Goal: Task Accomplishment & Management: Complete application form

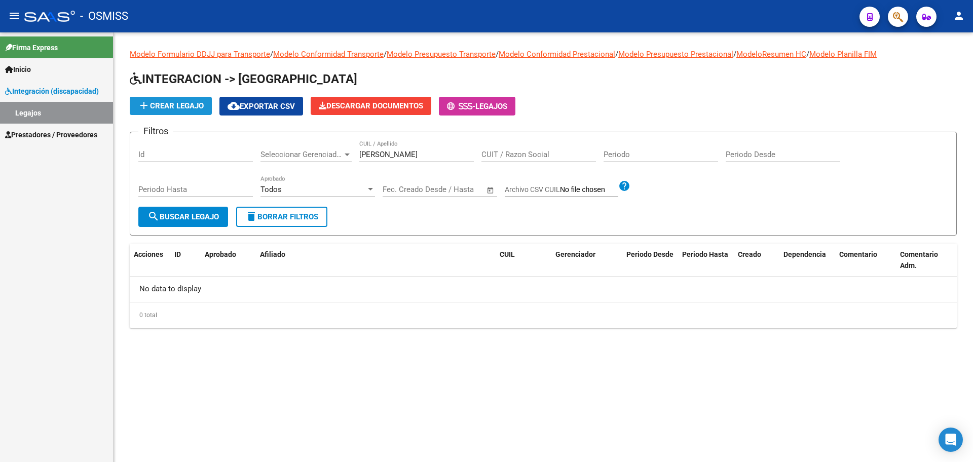
click at [148, 105] on mat-icon "add" at bounding box center [144, 105] width 12 height 12
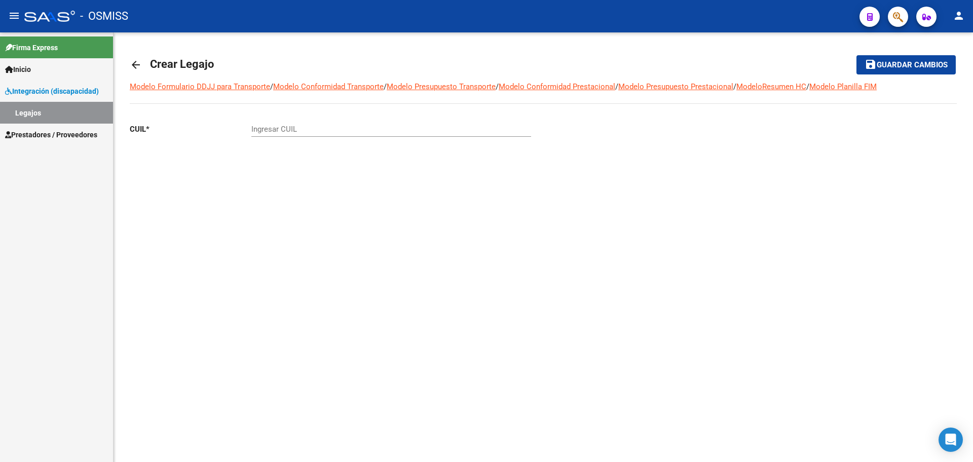
click at [320, 135] on div "Ingresar CUIL" at bounding box center [391, 126] width 280 height 22
paste input "-55324180"
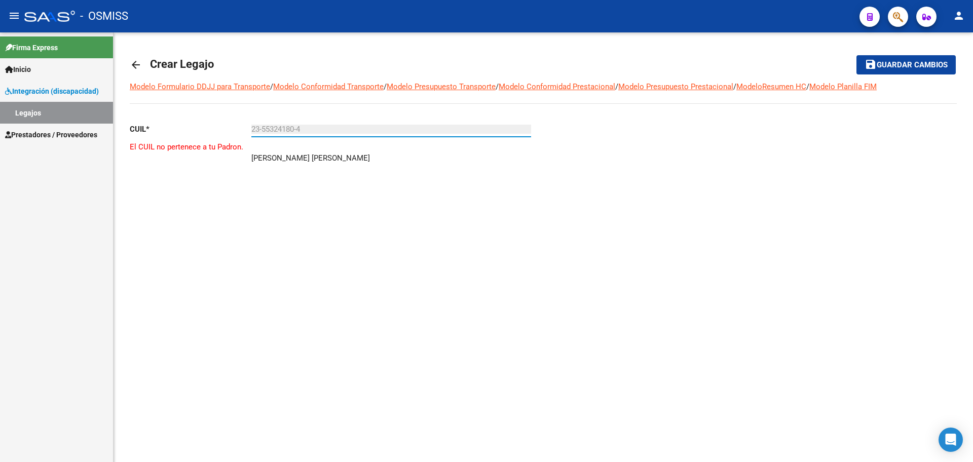
type input "23-55324180-4"
click at [139, 61] on mat-icon "arrow_back" at bounding box center [136, 65] width 12 height 12
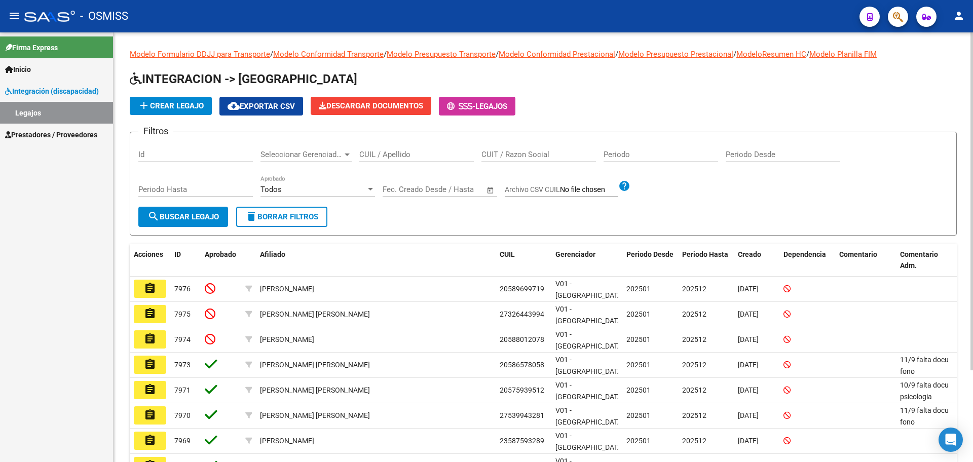
click at [166, 103] on span "add Crear Legajo" at bounding box center [171, 105] width 66 height 9
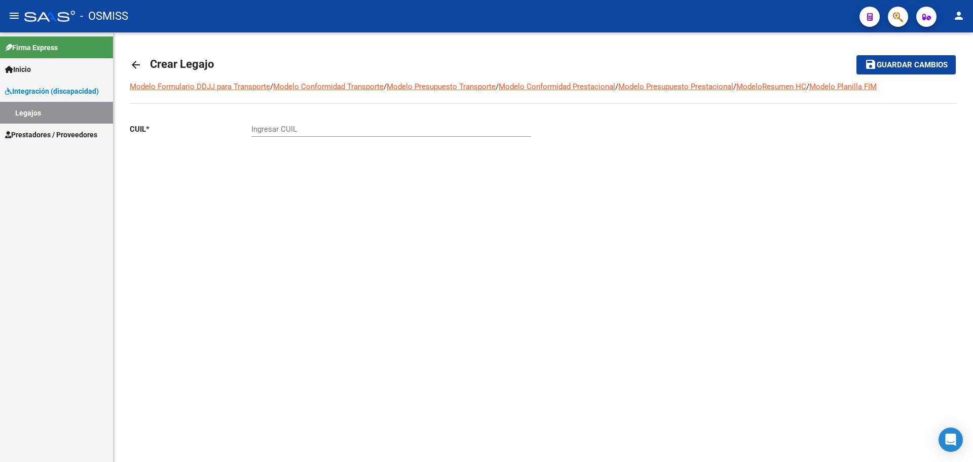
click at [263, 128] on input "Ingresar CUIL" at bounding box center [391, 129] width 280 height 9
paste input "-38099553"
type input "20-38099553-1"
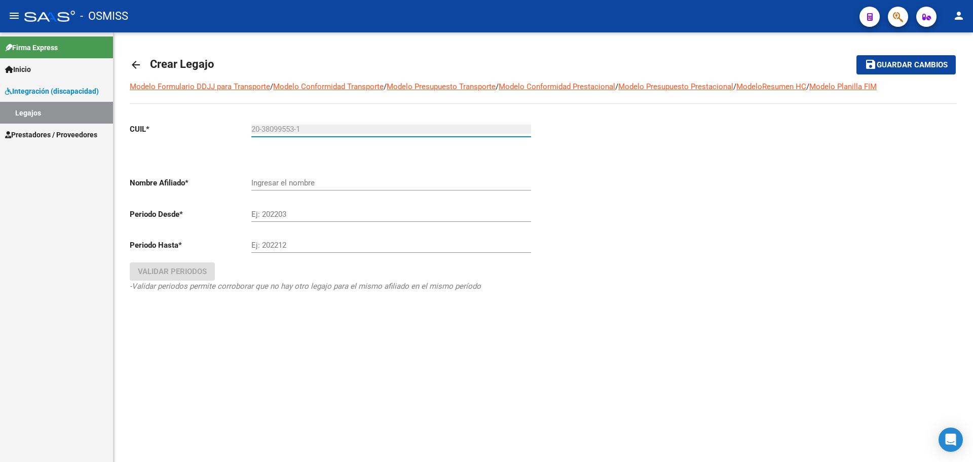
type input "[PERSON_NAME]"
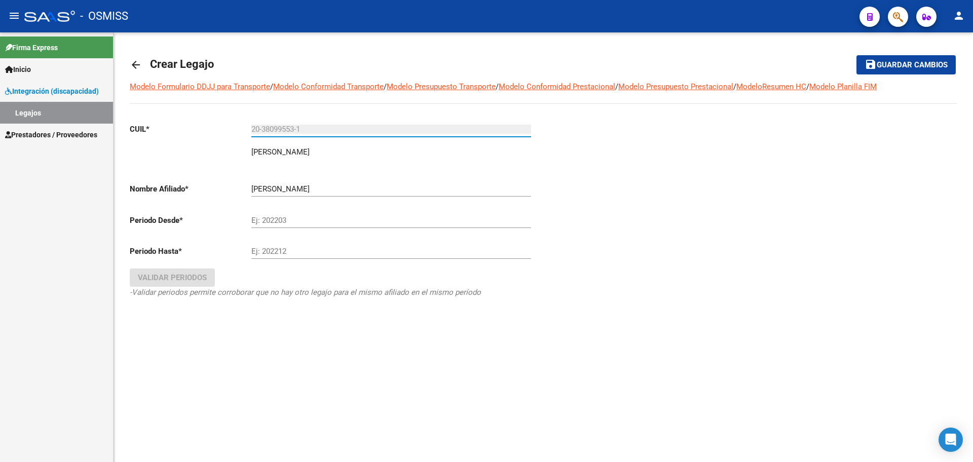
type input "20-38099553-1"
click at [138, 62] on mat-icon "arrow_back" at bounding box center [136, 65] width 12 height 12
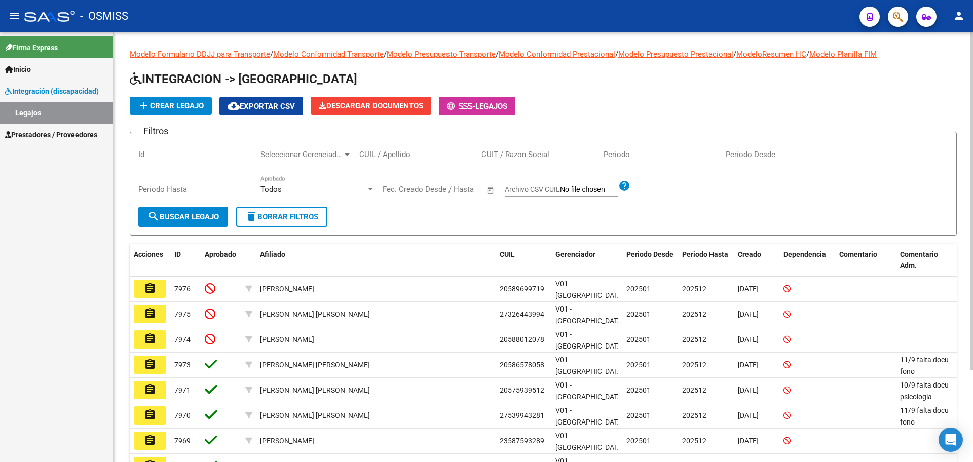
click at [183, 109] on span "add Crear Legajo" at bounding box center [171, 105] width 66 height 9
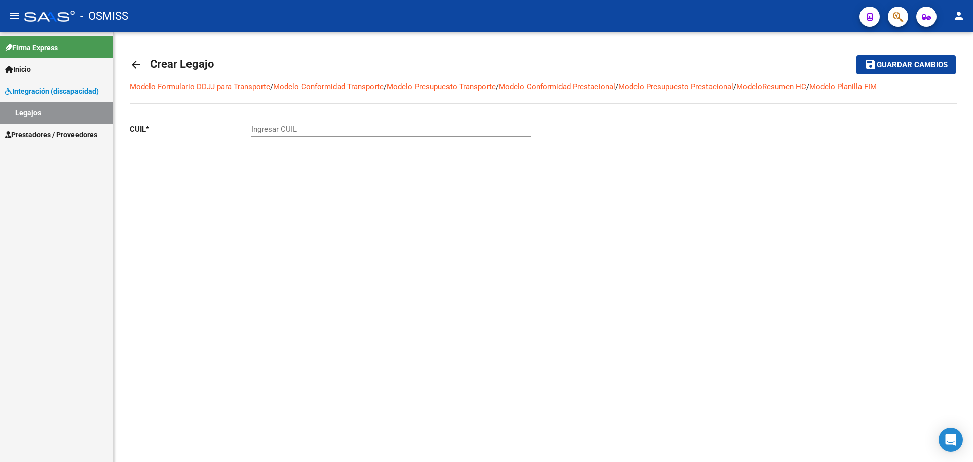
click at [286, 128] on input "Ingresar CUIL" at bounding box center [391, 129] width 280 height 9
paste input "-59093881"
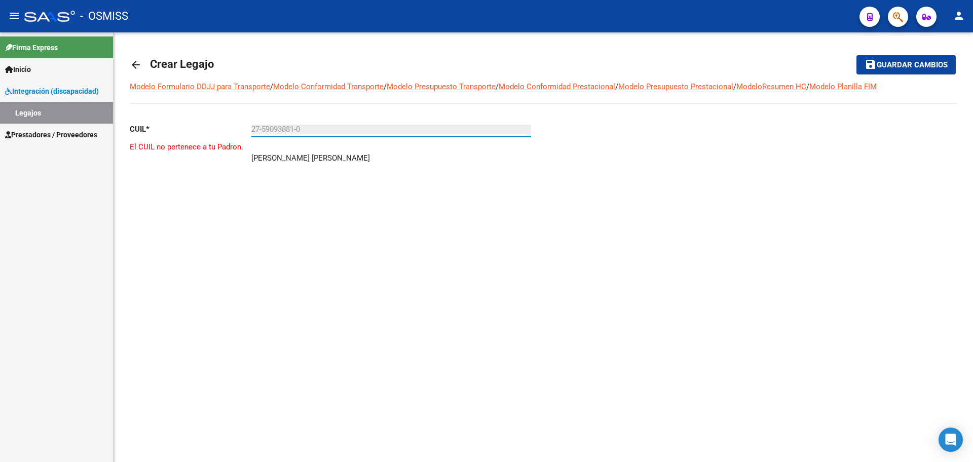
type input "27-59093881-0"
click at [136, 67] on mat-icon "arrow_back" at bounding box center [136, 65] width 12 height 12
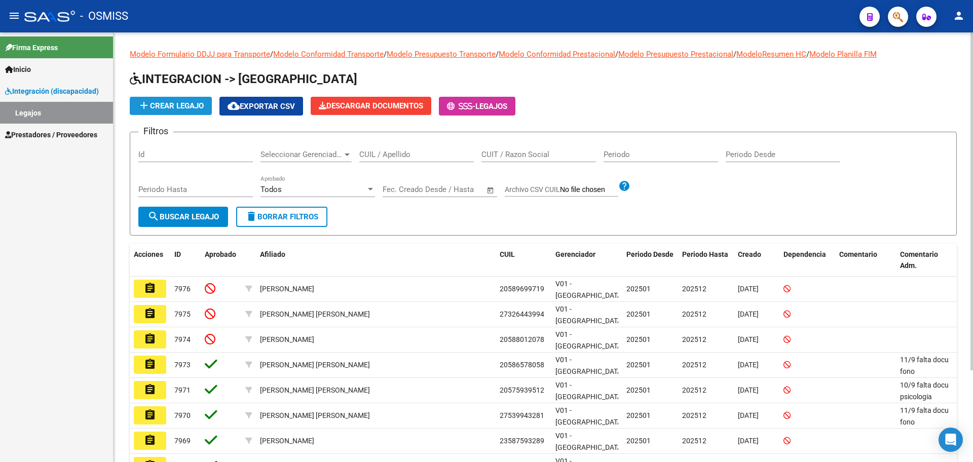
click at [183, 104] on span "add Crear Legajo" at bounding box center [171, 105] width 66 height 9
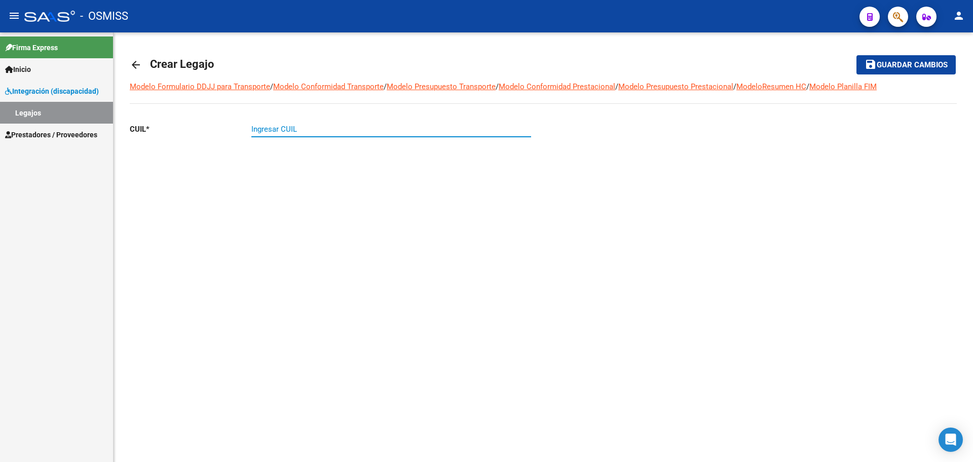
click at [273, 133] on input "Ingresar CUIL" at bounding box center [391, 129] width 280 height 9
paste input "-29168656"
type input "20-29168656-8"
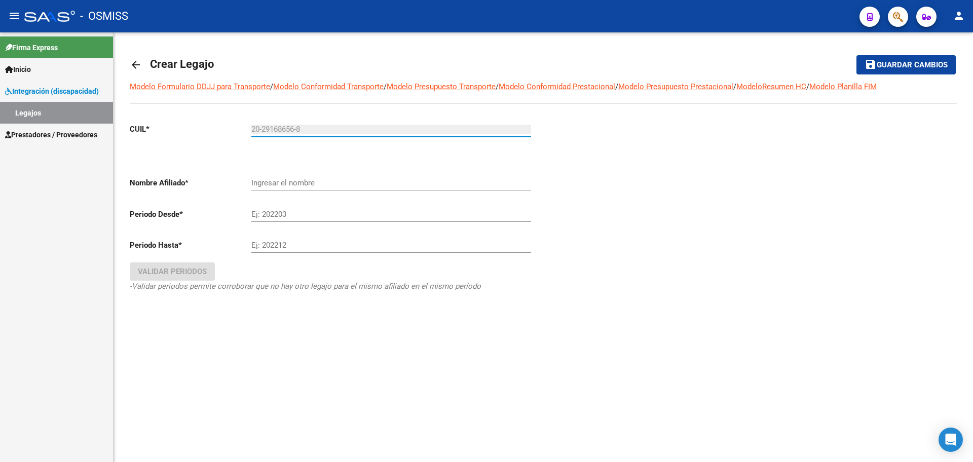
type input "[PERSON_NAME]"
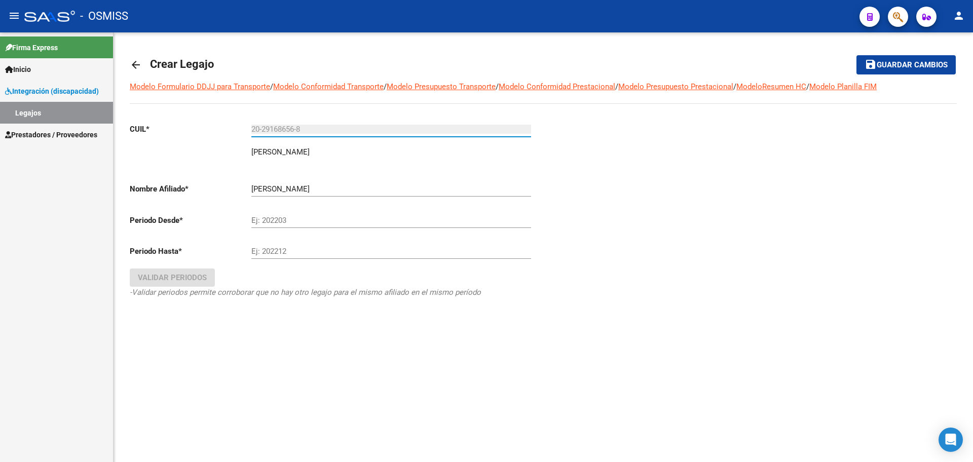
type input "20-29168656-8"
click at [139, 65] on mat-icon "arrow_back" at bounding box center [136, 65] width 12 height 12
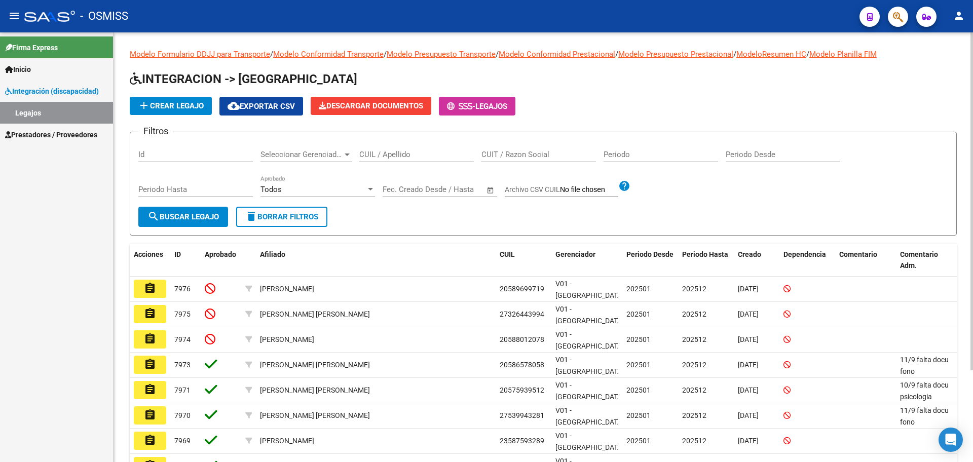
click at [196, 113] on button "add Crear Legajo" at bounding box center [171, 106] width 82 height 18
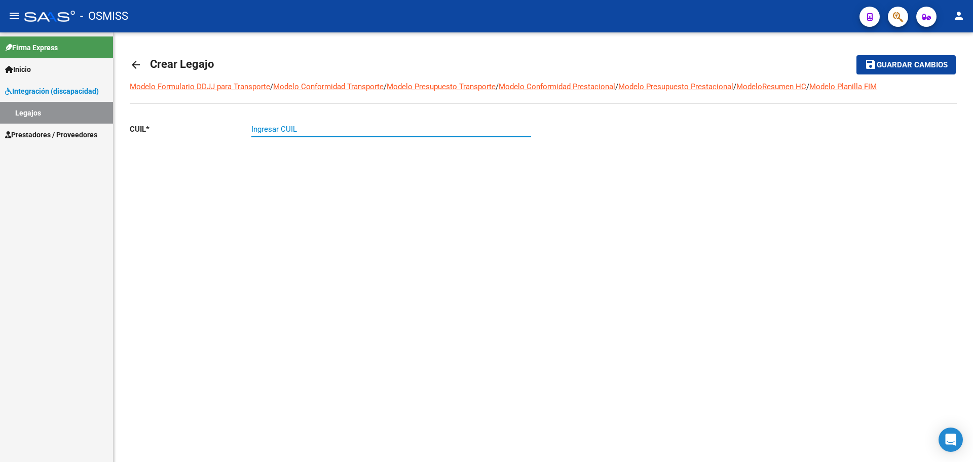
click at [286, 127] on input "Ingresar CUIL" at bounding box center [391, 129] width 280 height 9
paste input "-51064848"
type input "20-51064848-0"
click at [140, 63] on mat-icon "arrow_back" at bounding box center [136, 65] width 12 height 12
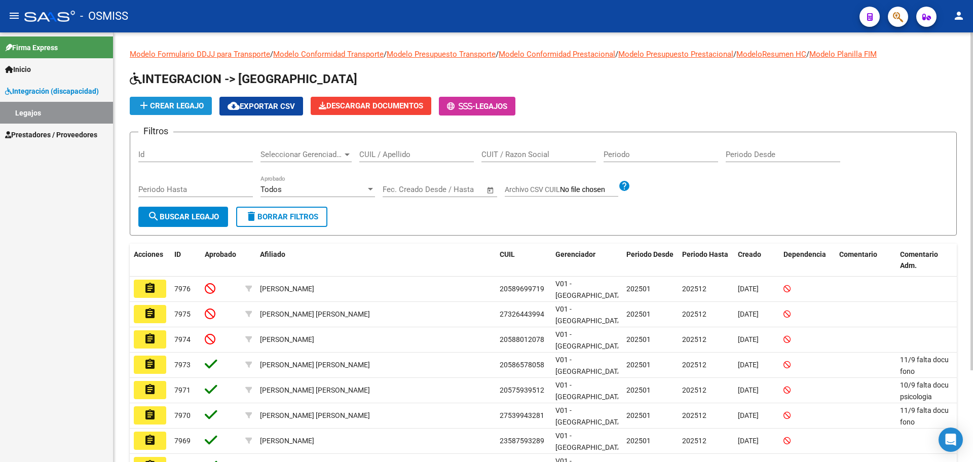
click at [165, 112] on button "add Crear Legajo" at bounding box center [171, 106] width 82 height 18
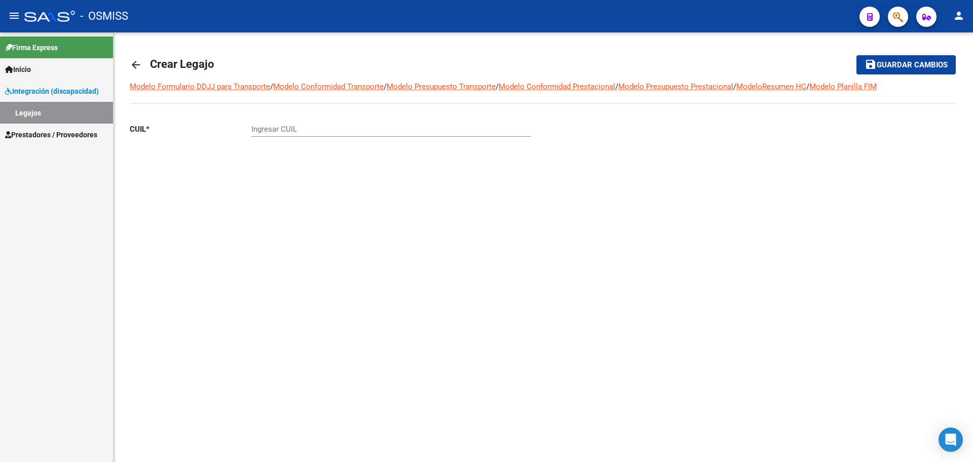
click at [263, 128] on input "Ingresar CUIL" at bounding box center [391, 129] width 280 height 9
paste input "-35533051"
type input "20-35533051-7"
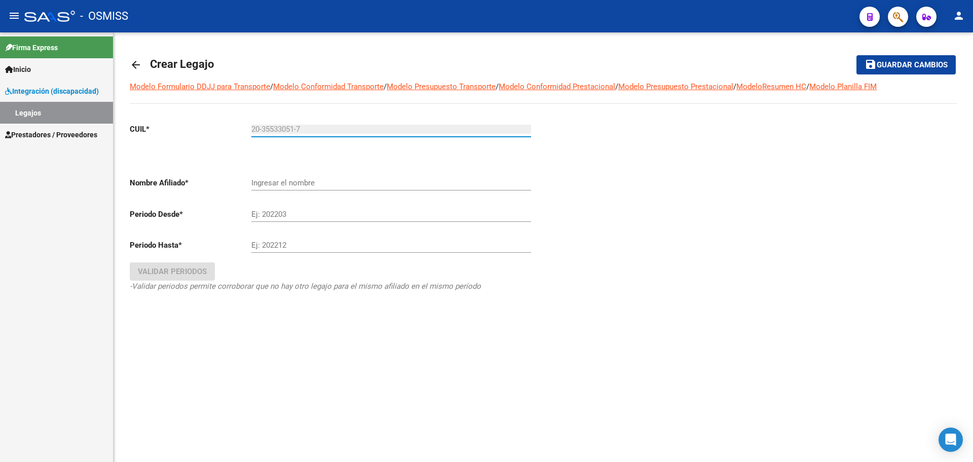
type input "[PERSON_NAME]"
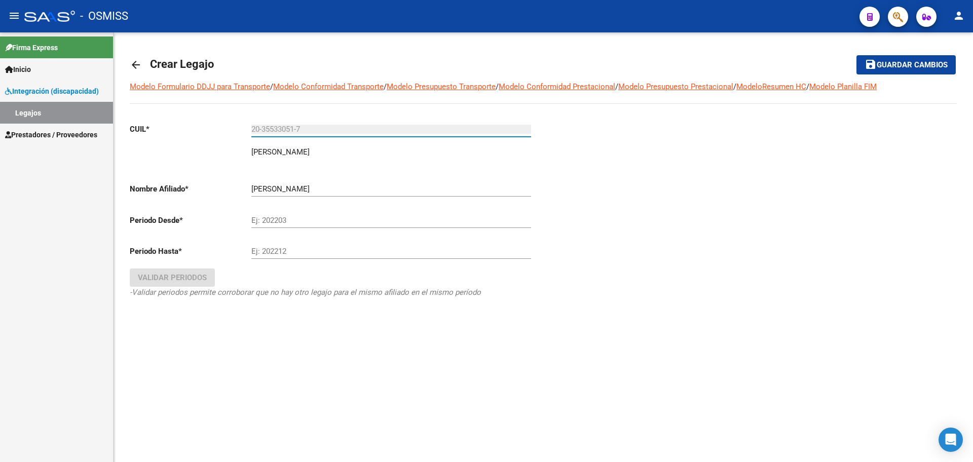
type input "20-35533051-7"
click at [131, 63] on mat-icon "arrow_back" at bounding box center [136, 65] width 12 height 12
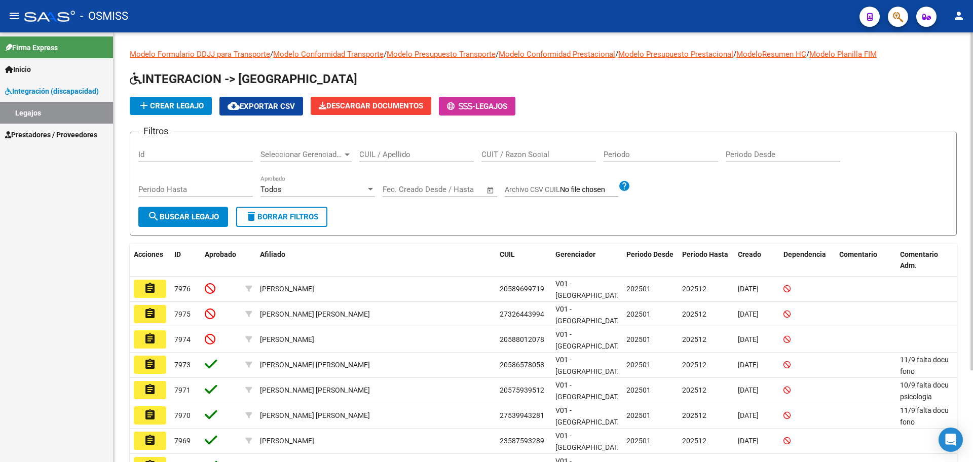
click at [158, 107] on span "add Crear Legajo" at bounding box center [171, 105] width 66 height 9
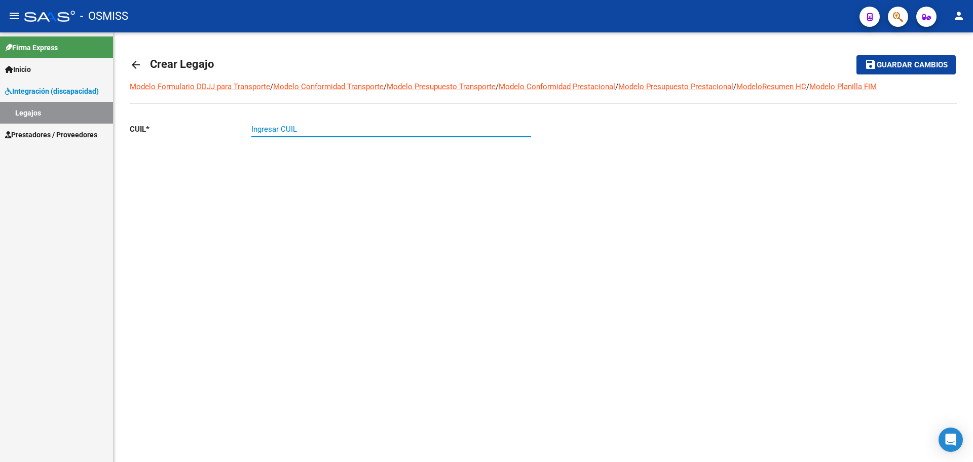
click at [286, 129] on input "Ingresar CUIL" at bounding box center [391, 129] width 280 height 9
paste input "-57840613"
type input "20-57840613-2"
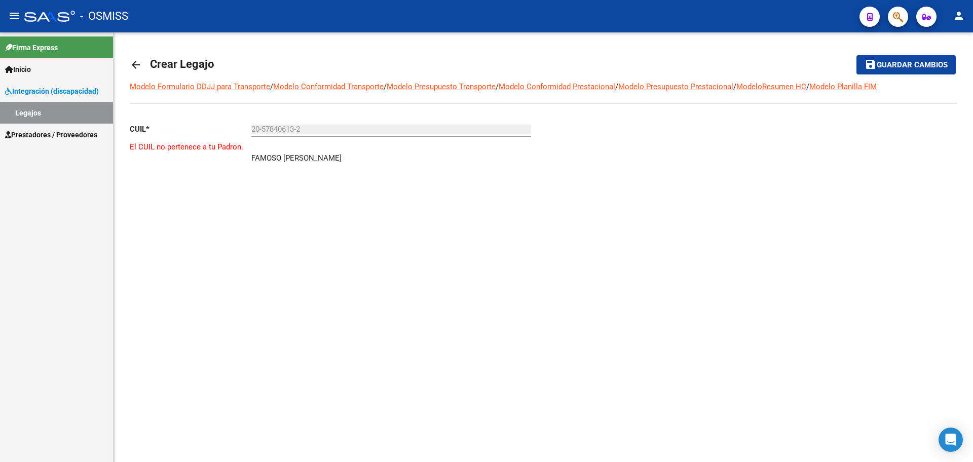
click at [139, 64] on mat-icon "arrow_back" at bounding box center [136, 65] width 12 height 12
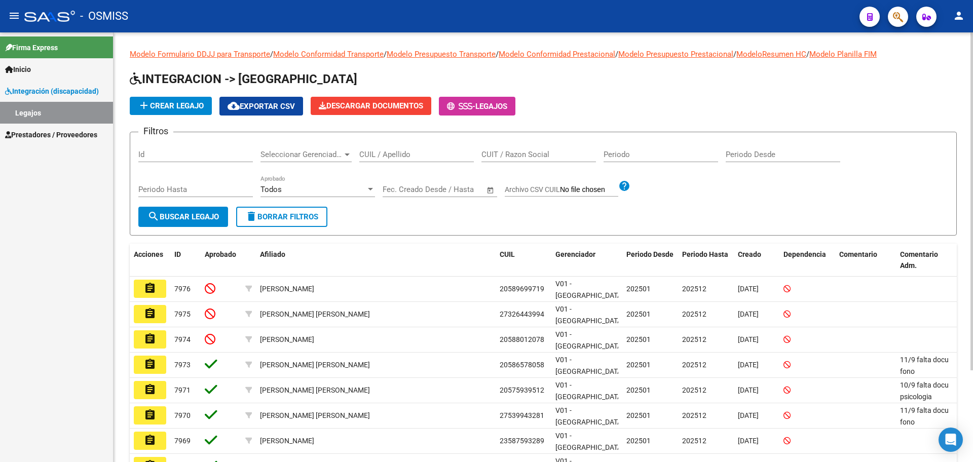
click at [161, 107] on span "add Crear Legajo" at bounding box center [171, 105] width 66 height 9
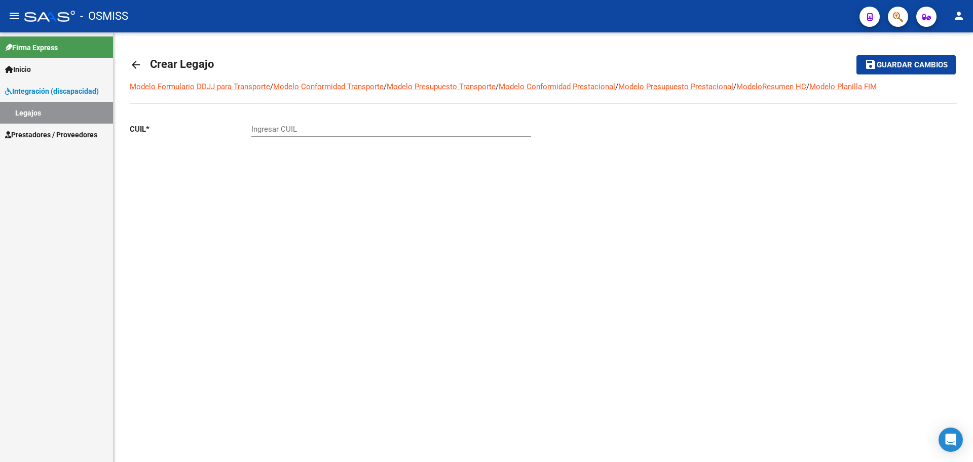
click at [258, 131] on input "Ingresar CUIL" at bounding box center [391, 129] width 280 height 9
paste input "-29322978"
type input "20-29322978-4"
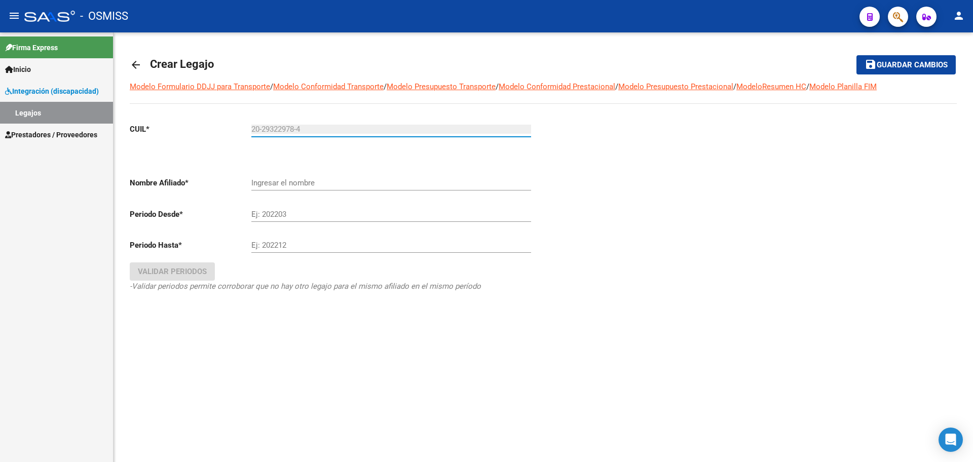
type input "FAMOSO [PERSON_NAME]"
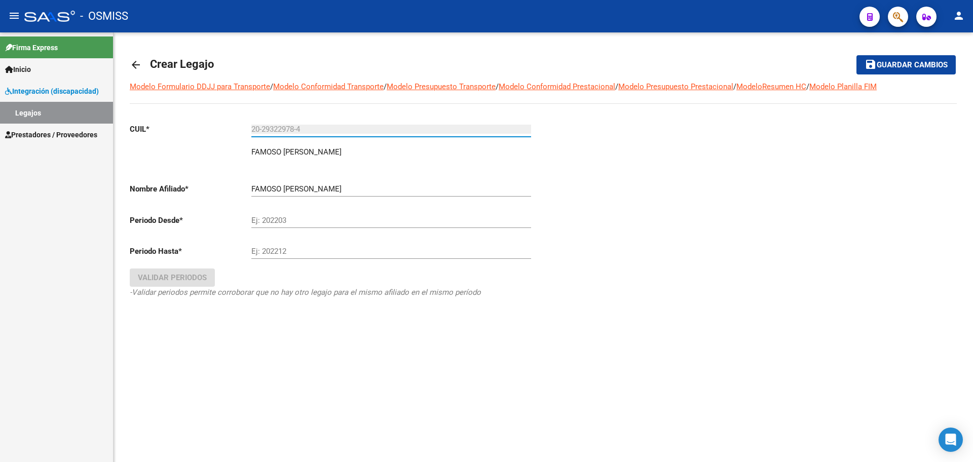
type input "20-29322978-4"
click at [136, 68] on mat-icon "arrow_back" at bounding box center [136, 65] width 12 height 12
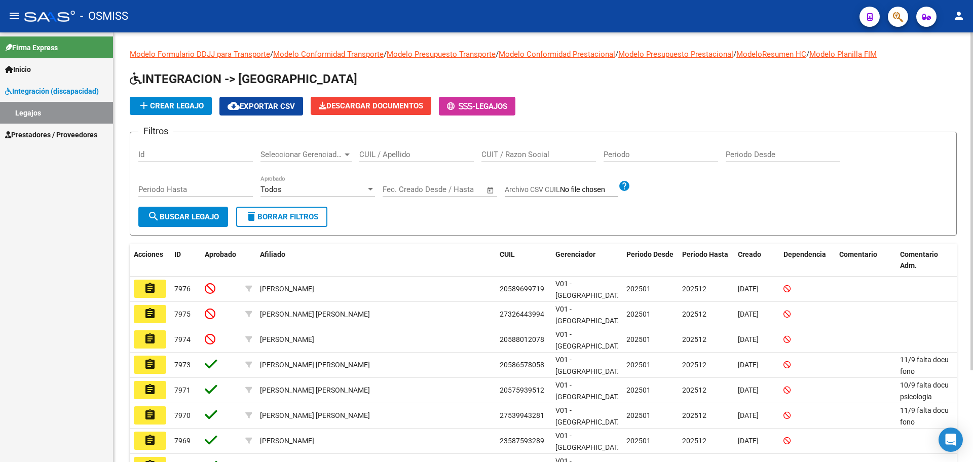
click at [176, 108] on span "add Crear Legajo" at bounding box center [171, 105] width 66 height 9
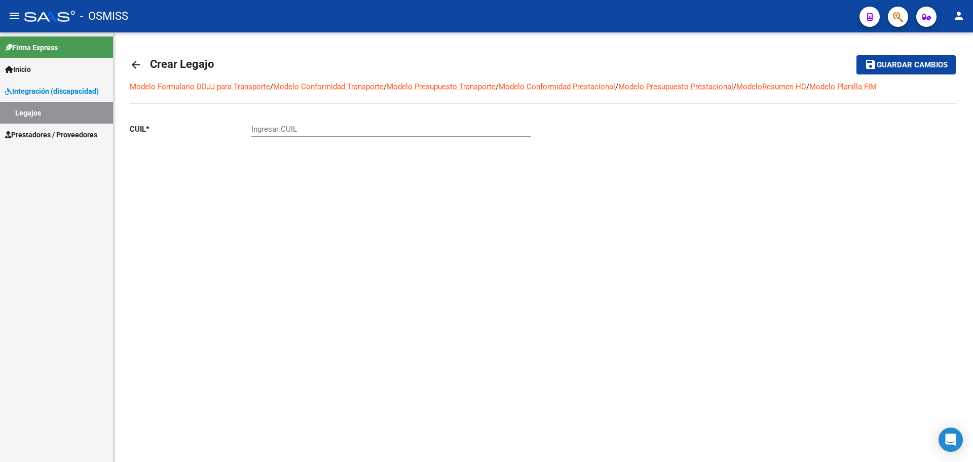
click at [274, 132] on input "Ingresar CUIL" at bounding box center [391, 129] width 280 height 9
paste input "-57296961"
type input "20-57296961-5"
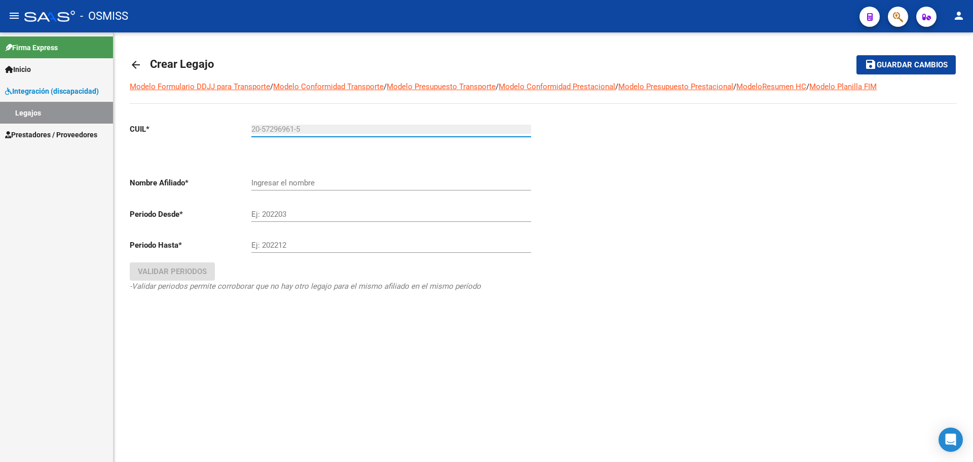
type input "[PERSON_NAME]"
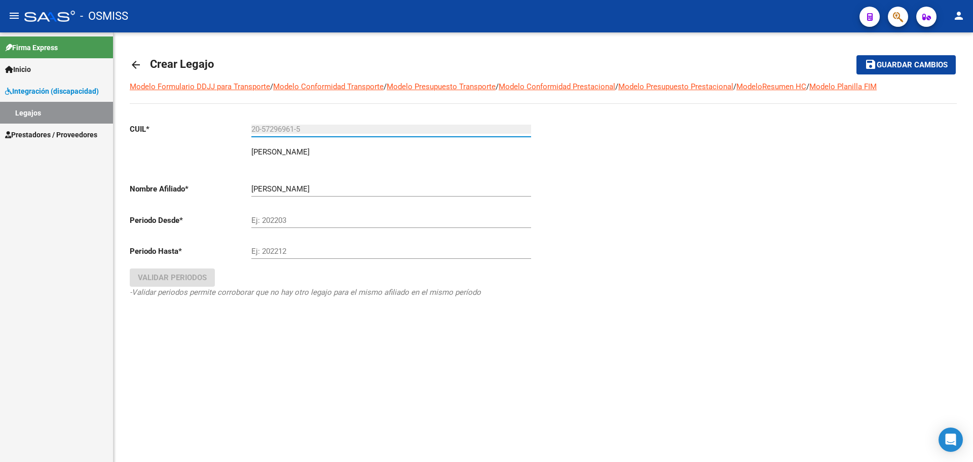
type input "20-57296961-5"
click at [300, 212] on div "Ej: 202203" at bounding box center [391, 217] width 280 height 22
type input "202501"
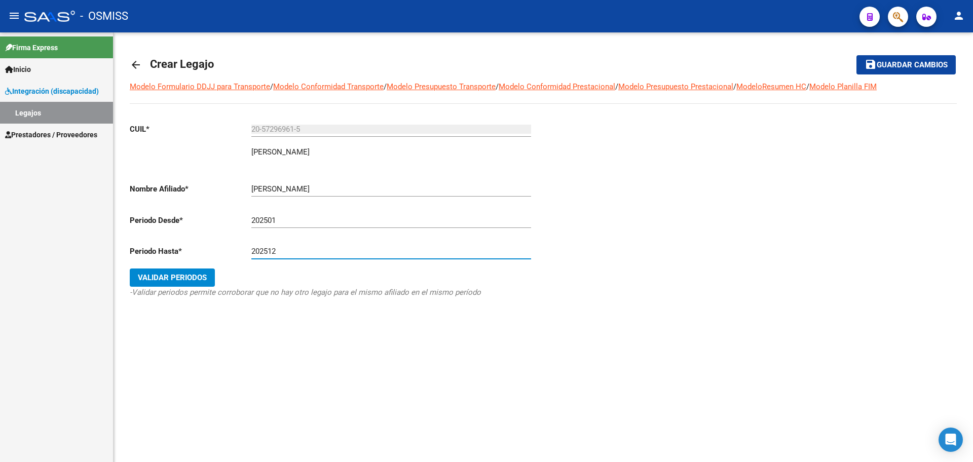
type input "202512"
click at [204, 274] on span "Validar Periodos" at bounding box center [172, 277] width 69 height 9
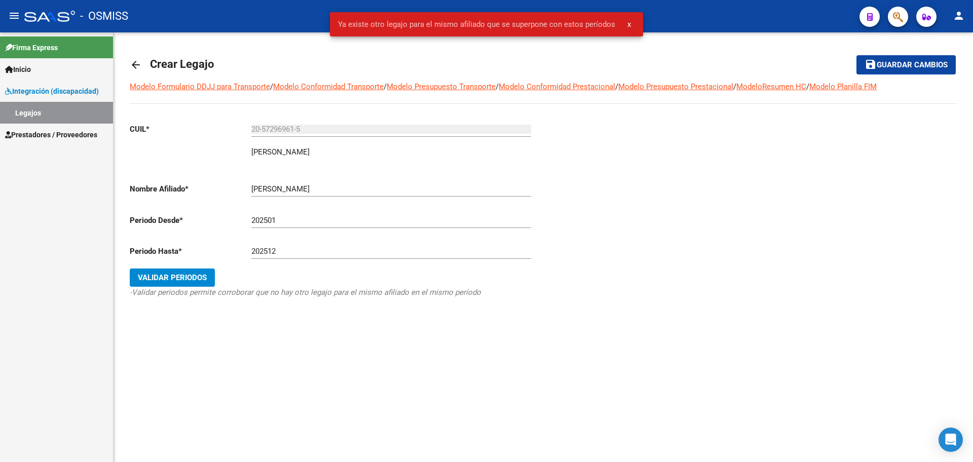
click at [628, 22] on span "x" at bounding box center [630, 24] width 4 height 9
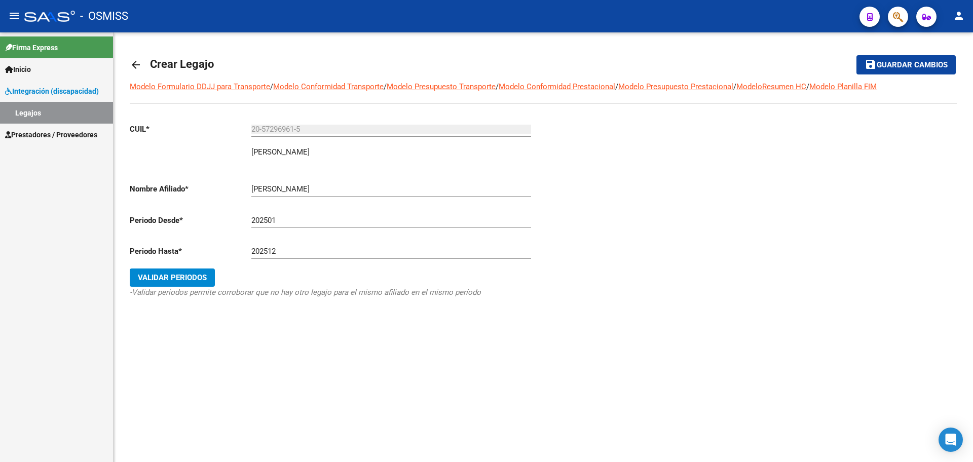
click at [139, 66] on mat-icon "arrow_back" at bounding box center [136, 65] width 12 height 12
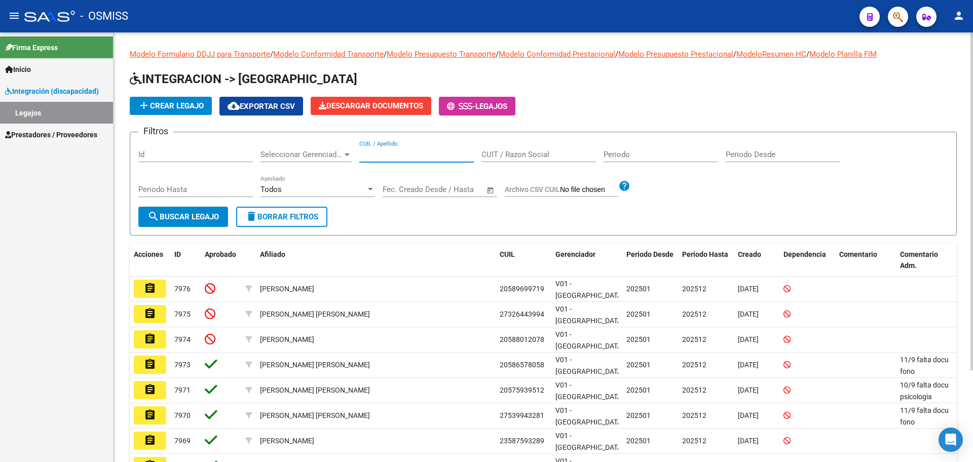
click at [407, 154] on input "CUIL / Apellido" at bounding box center [416, 154] width 115 height 9
type input "[PERSON_NAME]"
click at [188, 227] on form "Filtros Id Seleccionar Gerenciador Seleccionar Gerenciador [PERSON_NAME] CUIL /…" at bounding box center [543, 184] width 827 height 104
click at [188, 214] on span "search Buscar Legajo" at bounding box center [183, 216] width 71 height 9
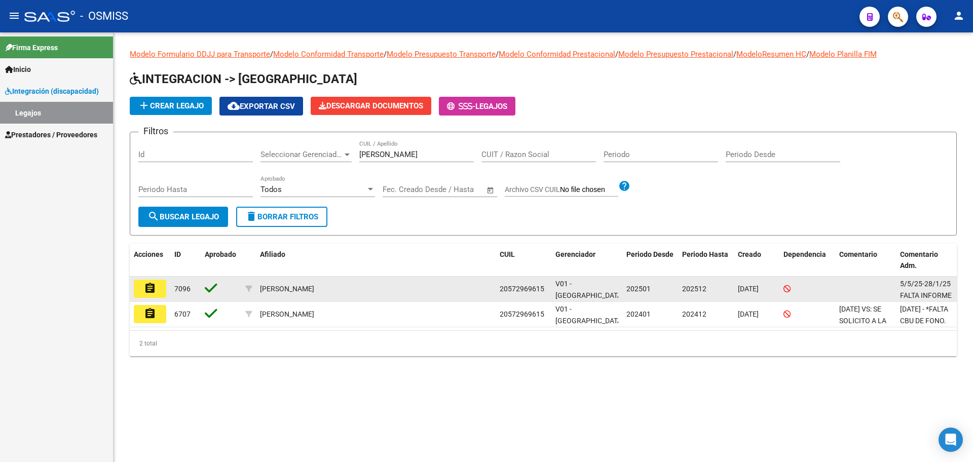
click at [147, 285] on mat-icon "assignment" at bounding box center [150, 288] width 12 height 12
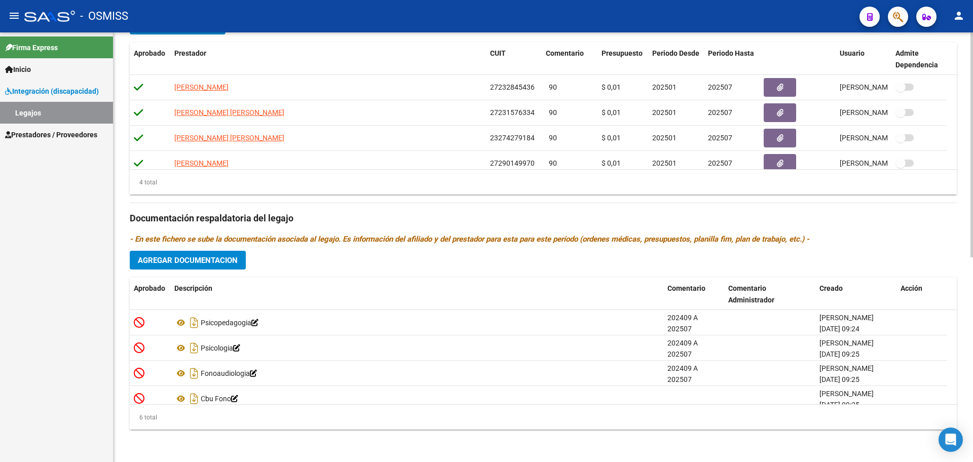
click at [191, 260] on span "Agregar Documentacion" at bounding box center [188, 260] width 100 height 9
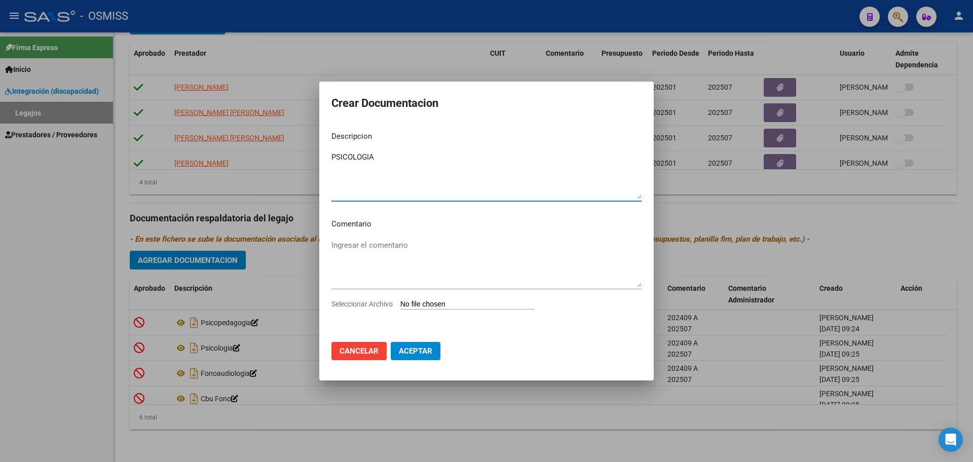
type textarea "PSICOLOGIA"
click at [454, 302] on input "Seleccionar Archivo" at bounding box center [468, 305] width 134 height 10
type input "C:\fakepath\.[PERSON_NAME] - PSICOLOGIA.pdf"
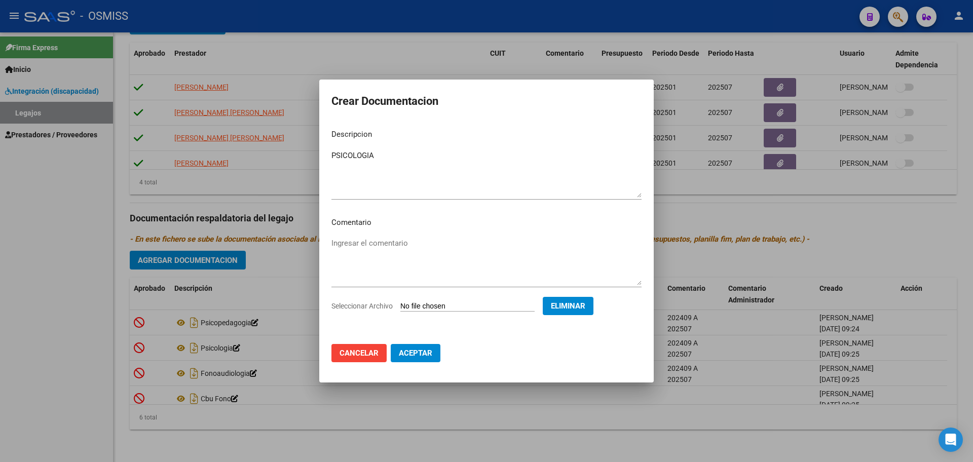
click at [417, 359] on button "Aceptar" at bounding box center [416, 353] width 50 height 18
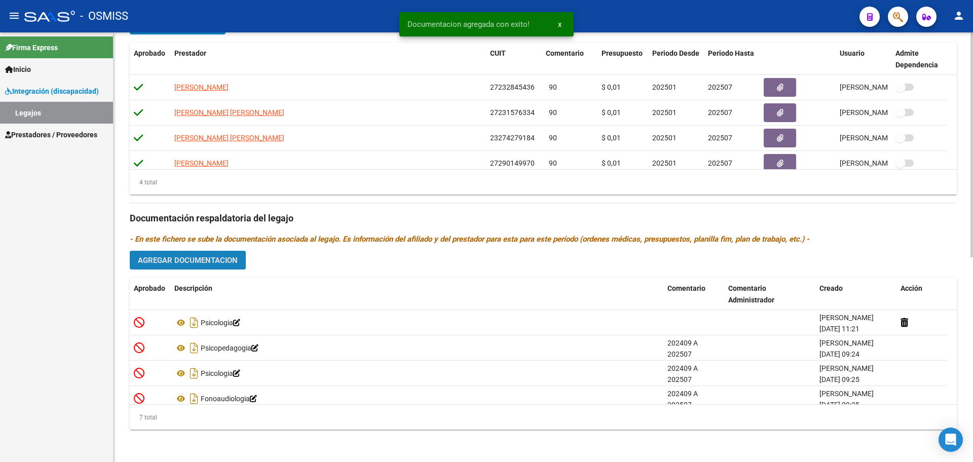
click at [227, 256] on span "Agregar Documentacion" at bounding box center [188, 260] width 100 height 9
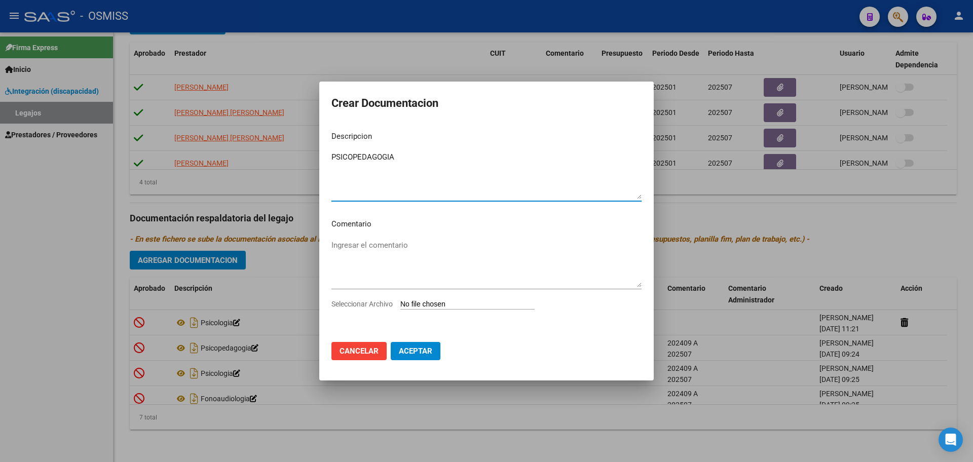
type textarea "PSICOPEDAGOGIA"
click at [474, 307] on input "Seleccionar Archivo" at bounding box center [468, 305] width 134 height 10
type input "C:\fakepath\.[PERSON_NAME]- PSICOPE.pdf"
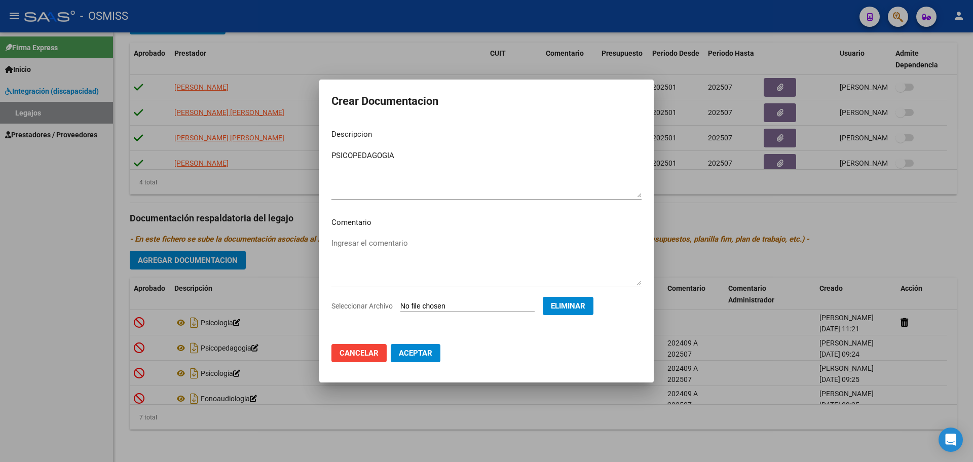
click at [414, 354] on span "Aceptar" at bounding box center [415, 353] width 33 height 9
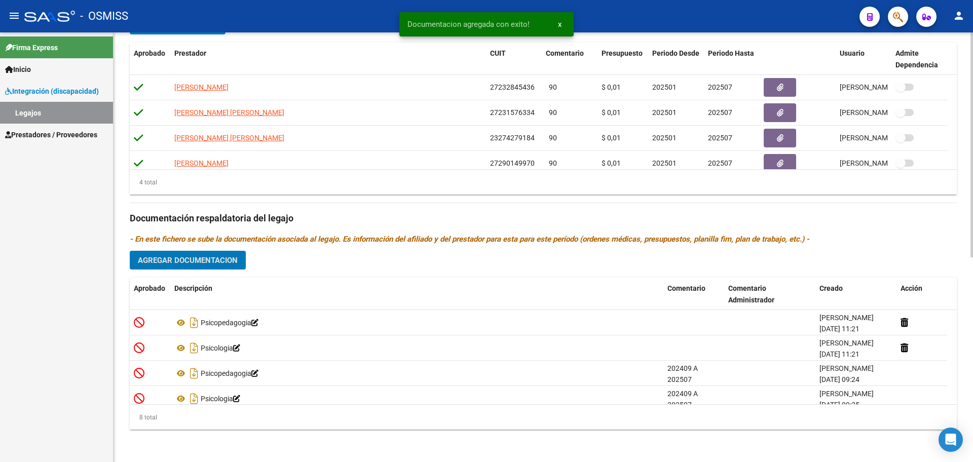
click at [194, 260] on span "Agregar Documentacion" at bounding box center [188, 260] width 100 height 9
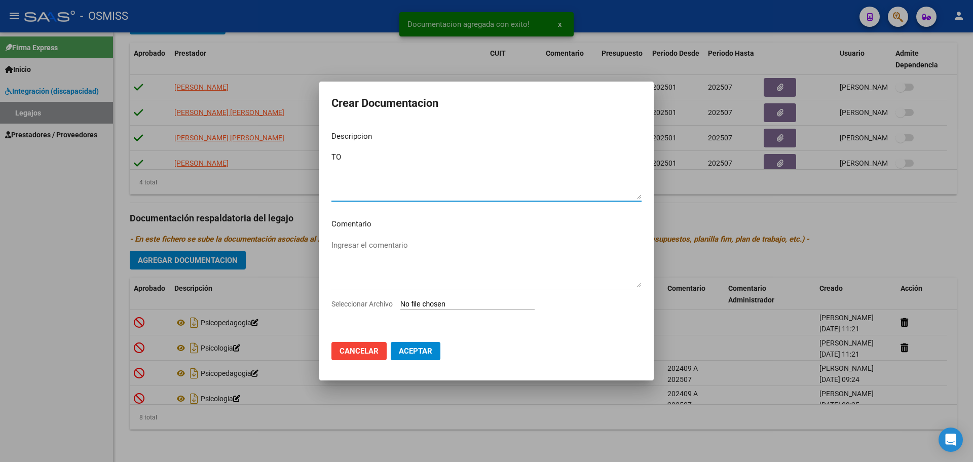
type textarea "TO"
click at [445, 301] on input "Seleccionar Archivo" at bounding box center [468, 305] width 134 height 10
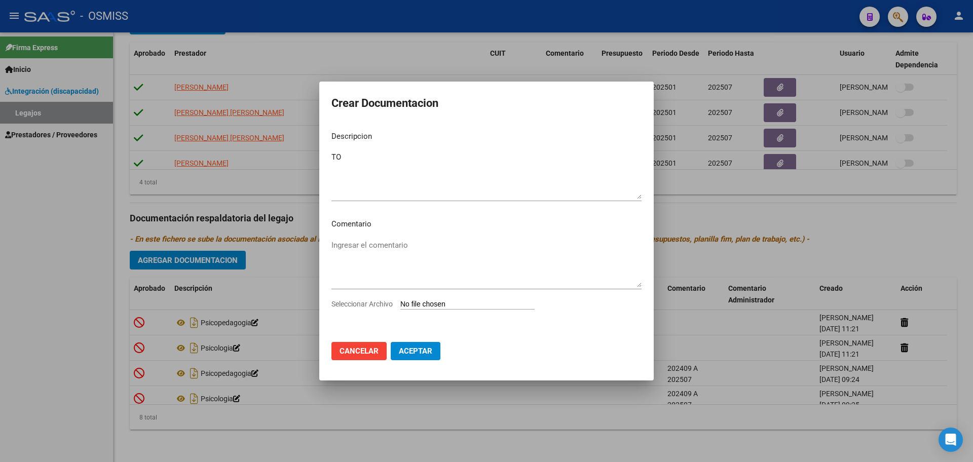
type input "C:\fakepath\.[PERSON_NAME] - TO.pdf"
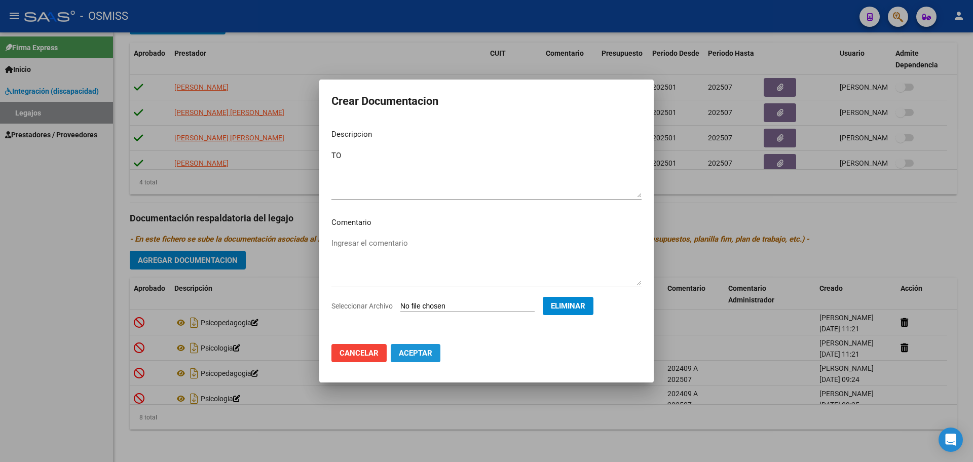
click at [423, 355] on span "Aceptar" at bounding box center [415, 353] width 33 height 9
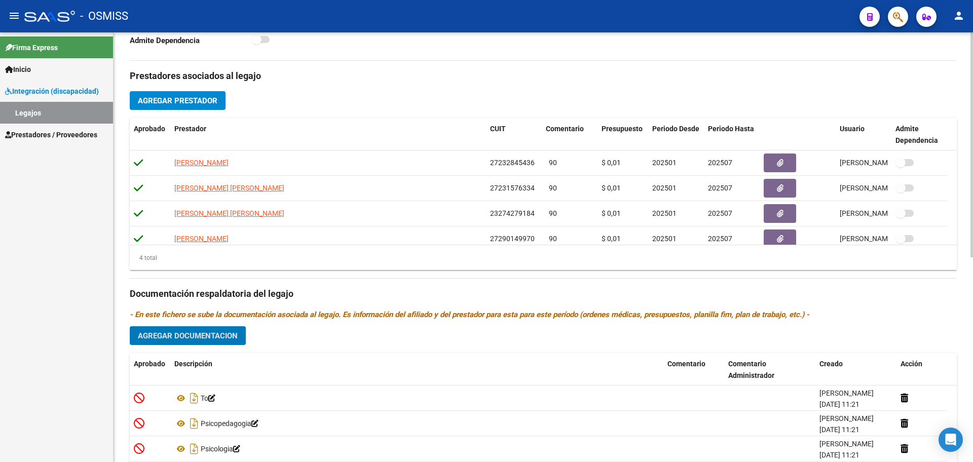
scroll to position [264, 0]
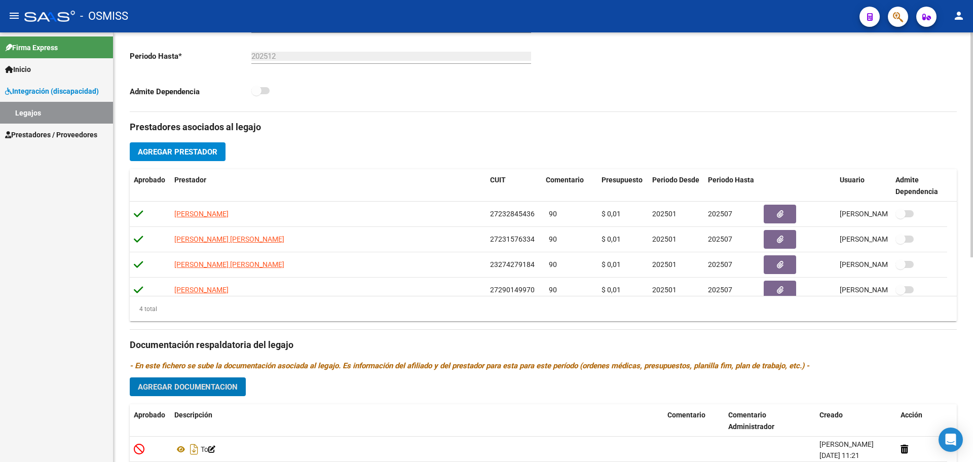
click at [206, 151] on span "Agregar Prestador" at bounding box center [178, 152] width 80 height 9
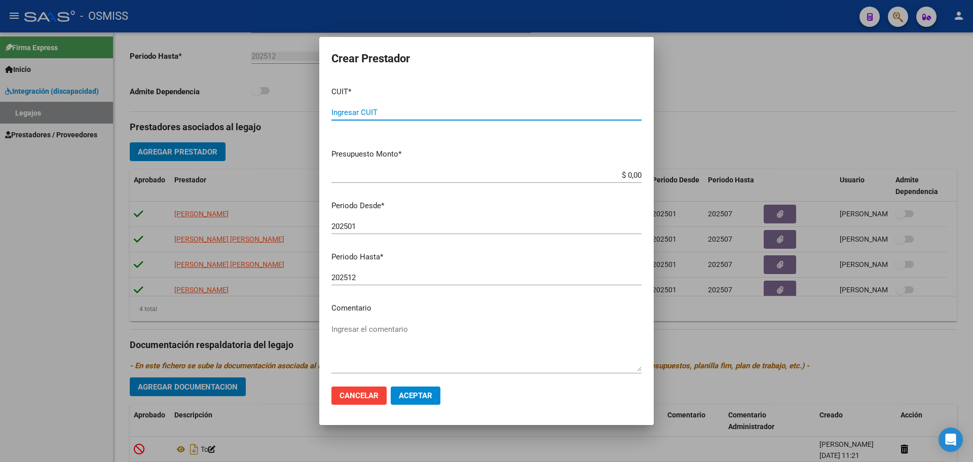
paste input "27-35794666-8"
type input "27-35794666-8"
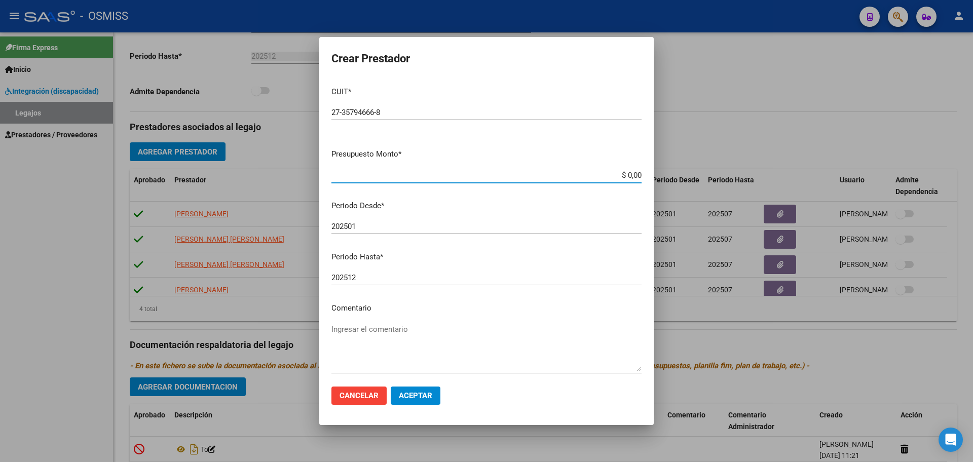
type input "$ 0,01"
type input "202508"
click at [428, 396] on span "Aceptar" at bounding box center [415, 395] width 33 height 9
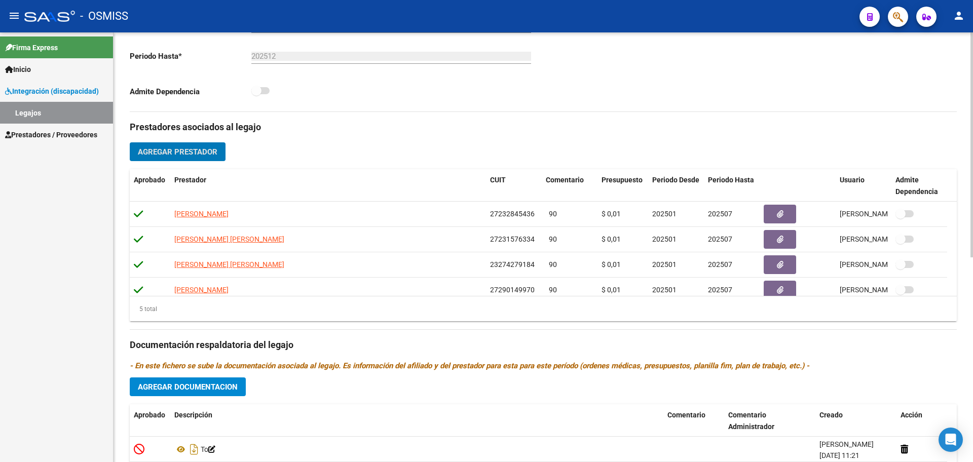
click at [174, 155] on span "Agregar Prestador" at bounding box center [178, 152] width 80 height 9
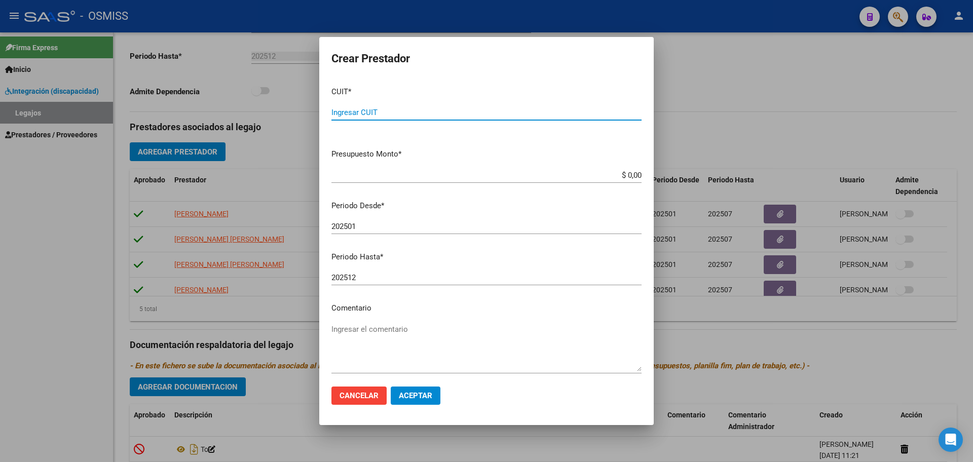
paste input "27-40015197-6"
type input "27-40015197-6"
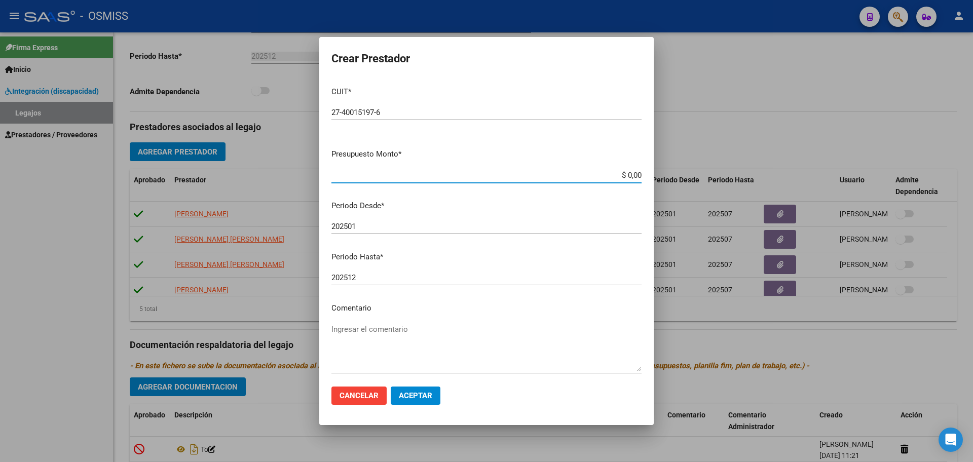
type input "$ 0,01"
type input "202508"
click at [428, 394] on span "Aceptar" at bounding box center [415, 395] width 33 height 9
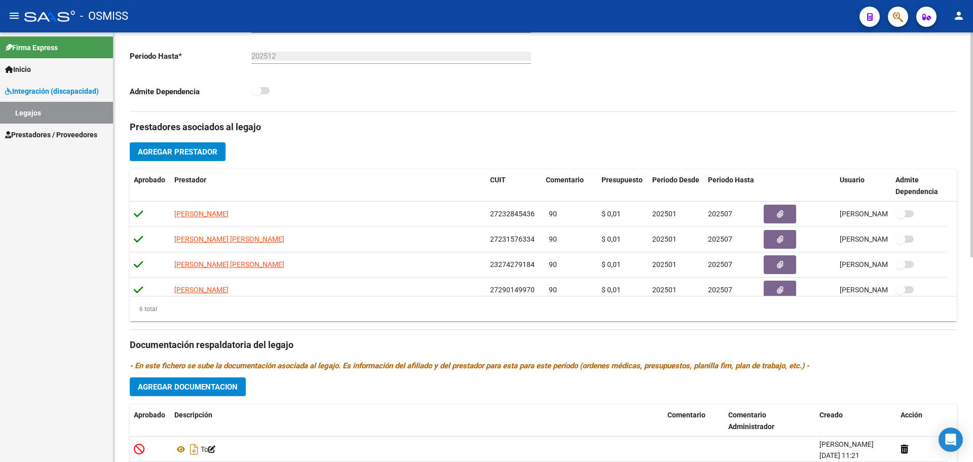
click at [196, 161] on div "Prestadores asociados al legajo Agregar Prestador Aprobado Prestador CUIT Comen…" at bounding box center [543, 338] width 827 height 453
click at [194, 149] on span "Agregar Prestador" at bounding box center [178, 152] width 80 height 9
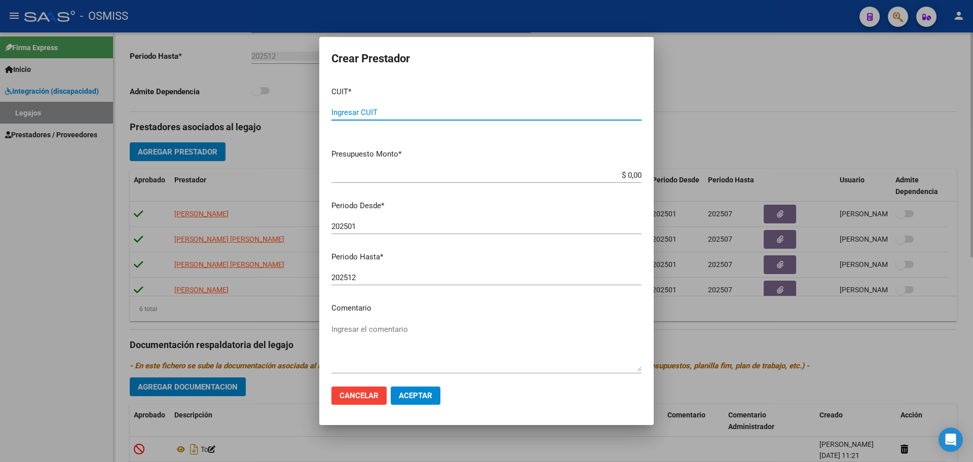
paste input "27-29408117-3"
type input "27-29408117-3"
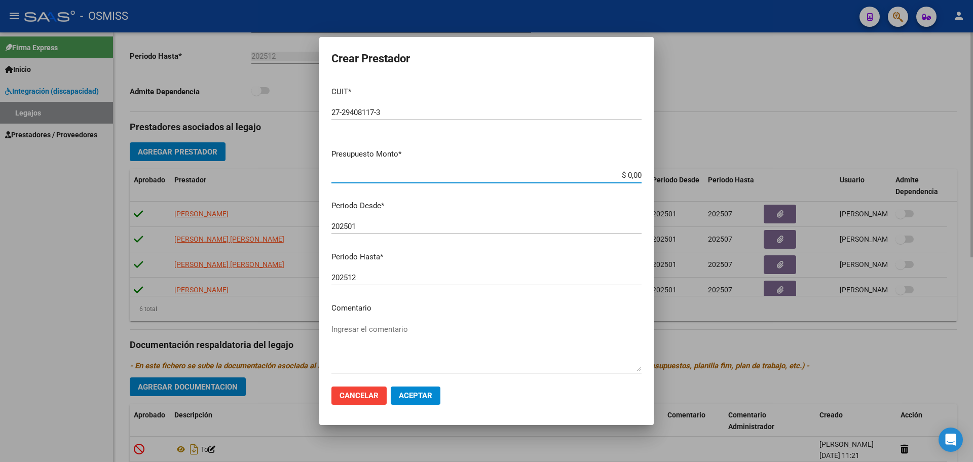
type input "$ 0,01"
type input "202508"
click at [431, 394] on span "Aceptar" at bounding box center [415, 395] width 33 height 9
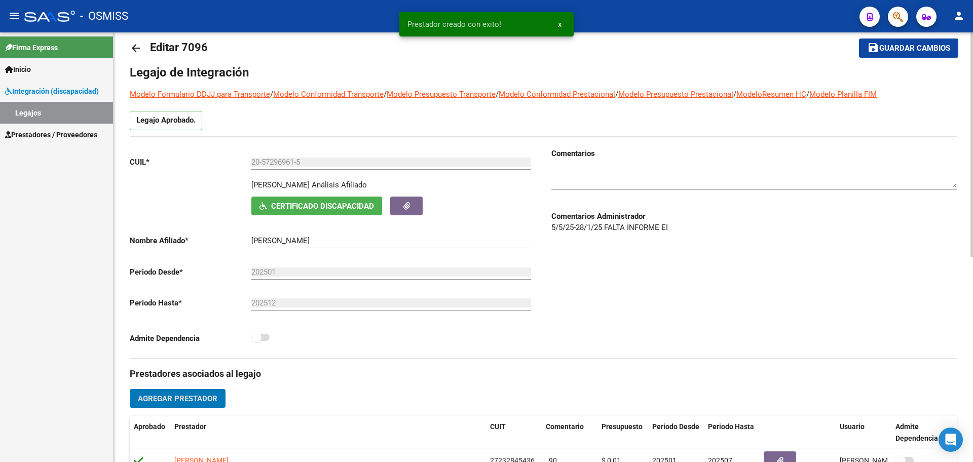
scroll to position [0, 0]
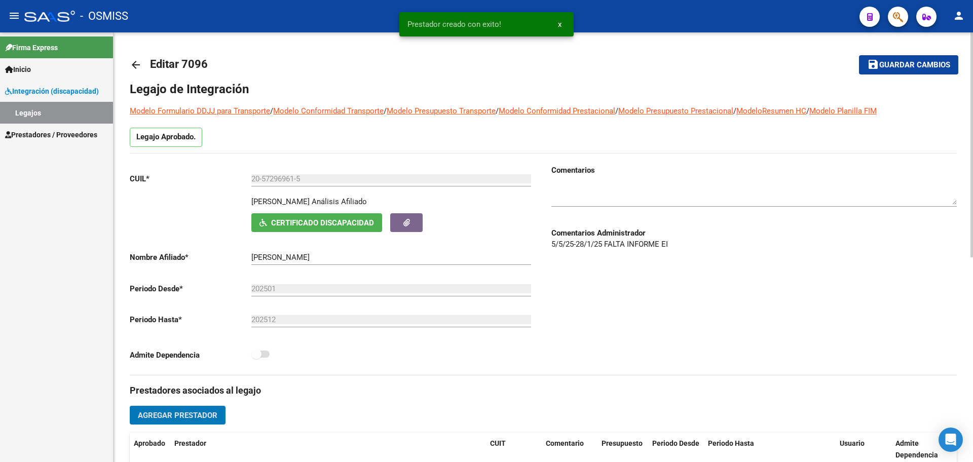
click at [933, 69] on span "Guardar cambios" at bounding box center [915, 65] width 71 height 9
click at [136, 63] on mat-icon "arrow_back" at bounding box center [136, 65] width 12 height 12
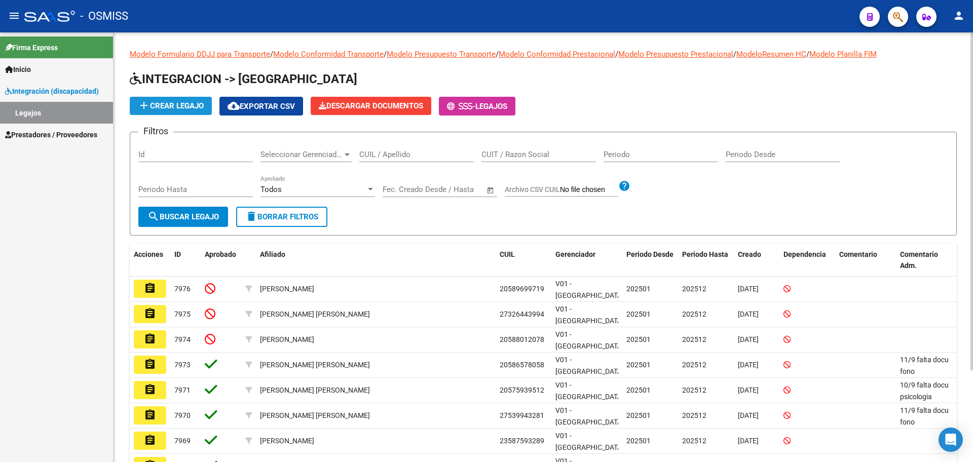
click at [172, 100] on button "add Crear Legajo" at bounding box center [171, 106] width 82 height 18
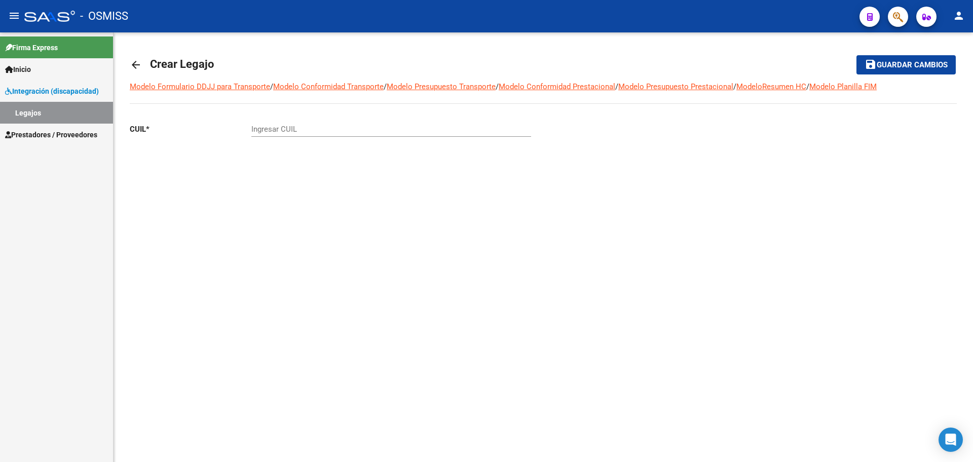
click at [331, 133] on input "Ingresar CUIL" at bounding box center [391, 129] width 280 height 9
paste input "-58807172"
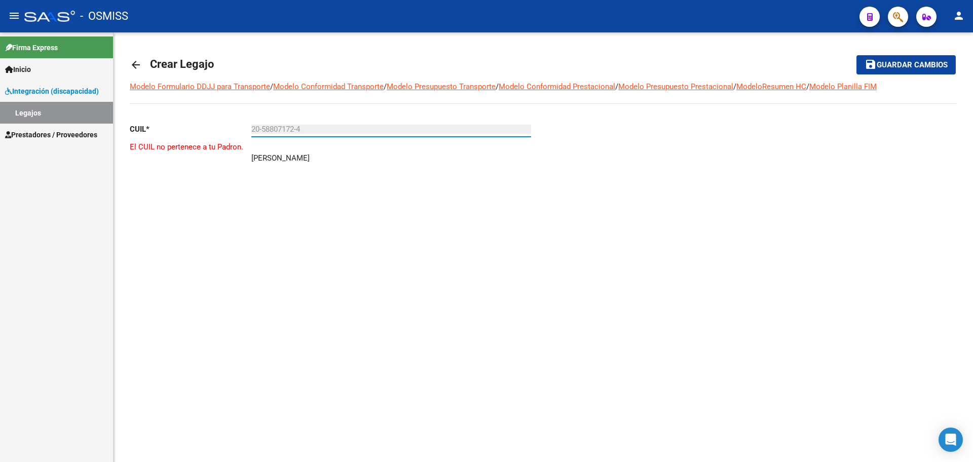
type input "20-58807172-4"
click at [132, 62] on mat-icon "arrow_back" at bounding box center [136, 65] width 12 height 12
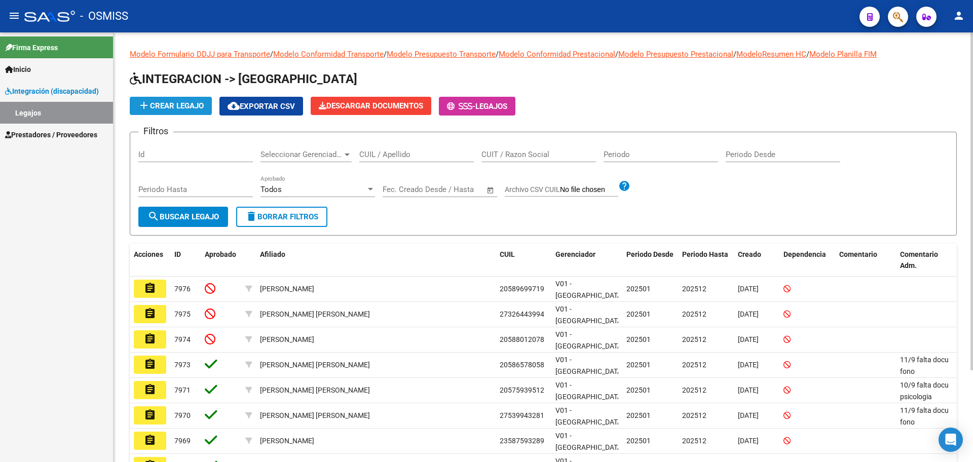
click at [147, 110] on mat-icon "add" at bounding box center [144, 105] width 12 height 12
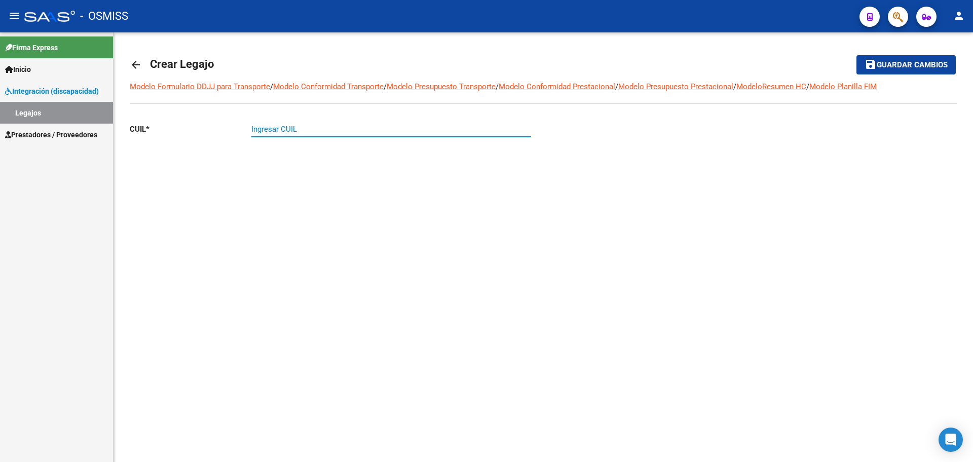
click at [284, 132] on input "Ingresar CUIL" at bounding box center [391, 129] width 280 height 9
paste input "-37349103"
type input "23-37349103-9"
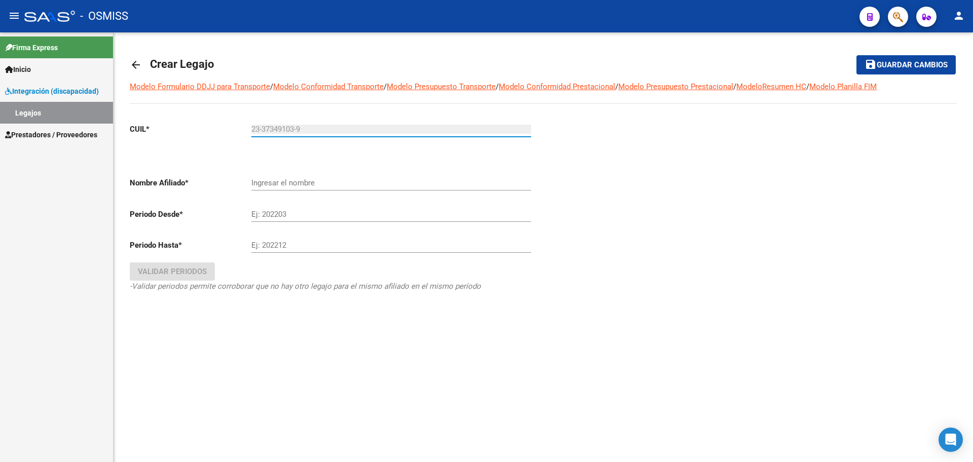
type input "[PERSON_NAME]"
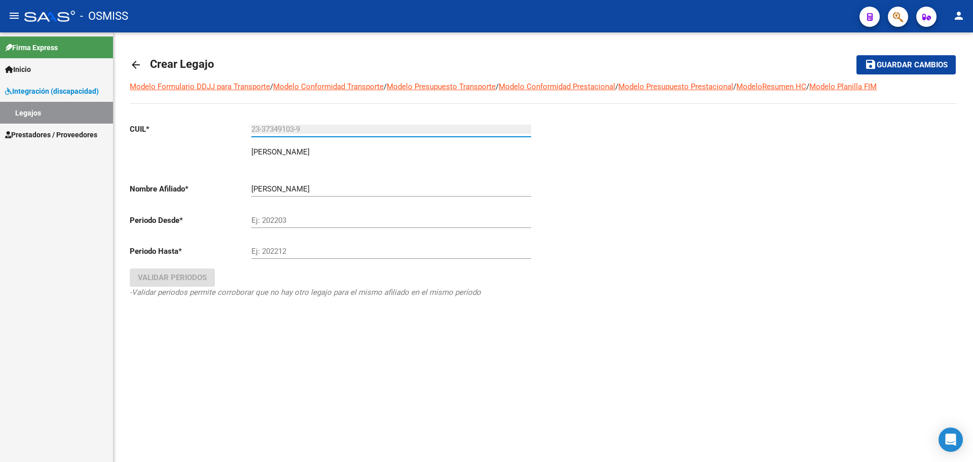
type input "23-37349103-9"
click at [130, 65] on mat-icon "arrow_back" at bounding box center [136, 65] width 12 height 12
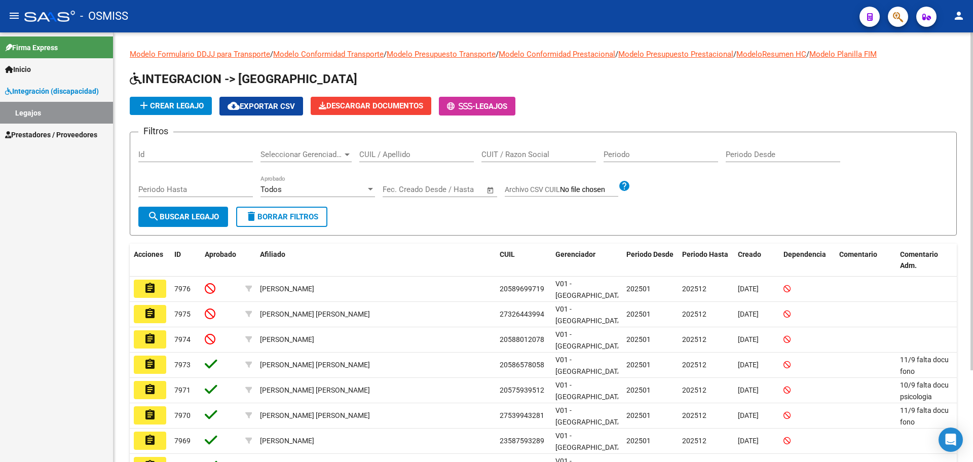
click at [167, 113] on button "add Crear Legajo" at bounding box center [171, 106] width 82 height 18
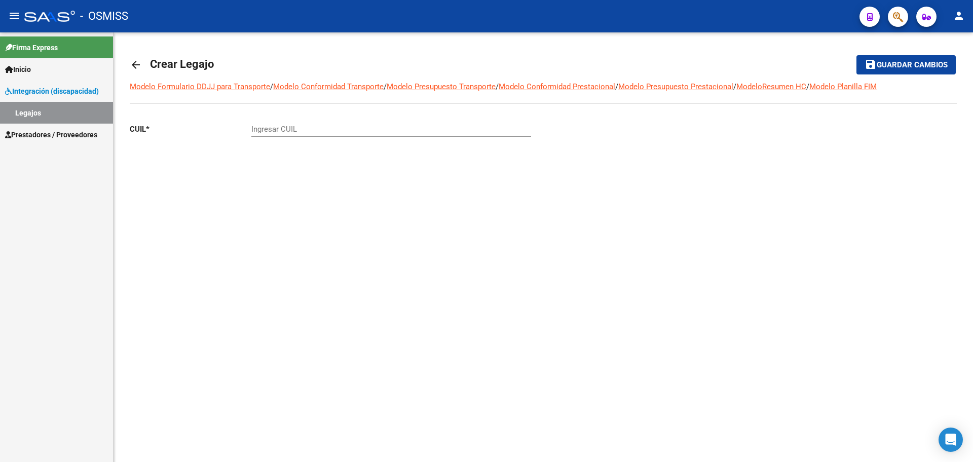
click at [255, 130] on input "Ingresar CUIL" at bounding box center [391, 129] width 280 height 9
paste input "-57180537"
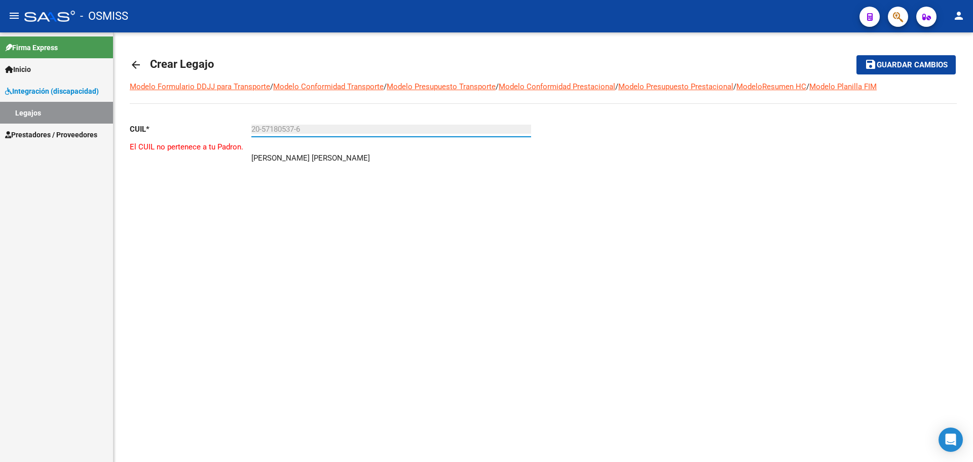
type input "20-57180537-6"
click at [141, 68] on mat-icon "arrow_back" at bounding box center [136, 65] width 12 height 12
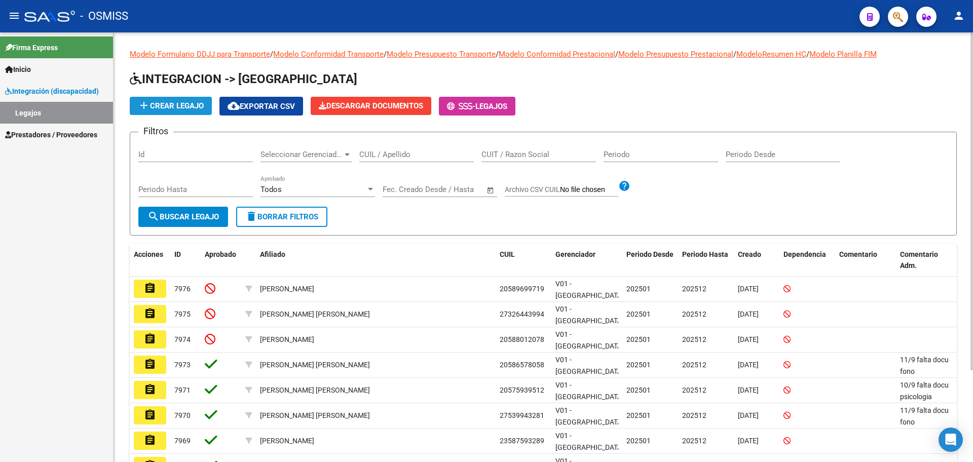
click at [182, 107] on span "add Crear Legajo" at bounding box center [171, 105] width 66 height 9
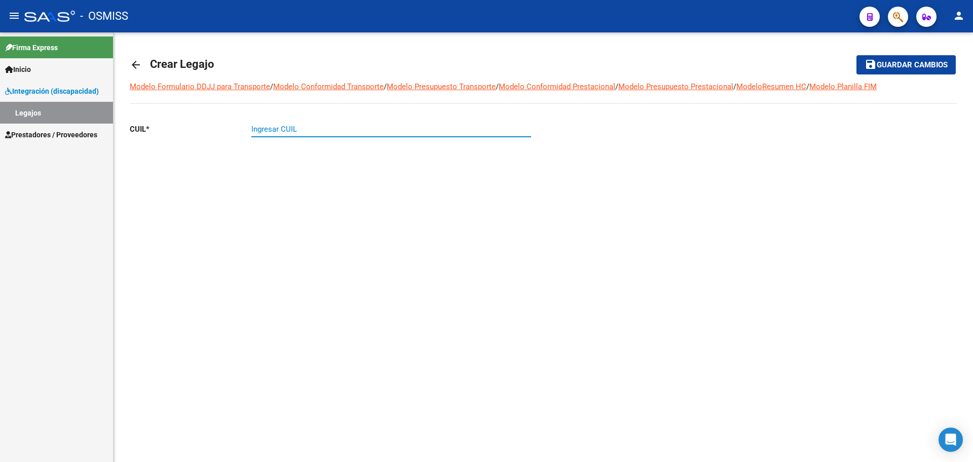
click at [284, 128] on input "Ingresar CUIL" at bounding box center [391, 129] width 280 height 9
paste input "-95937654"
type input "23-95937654-9"
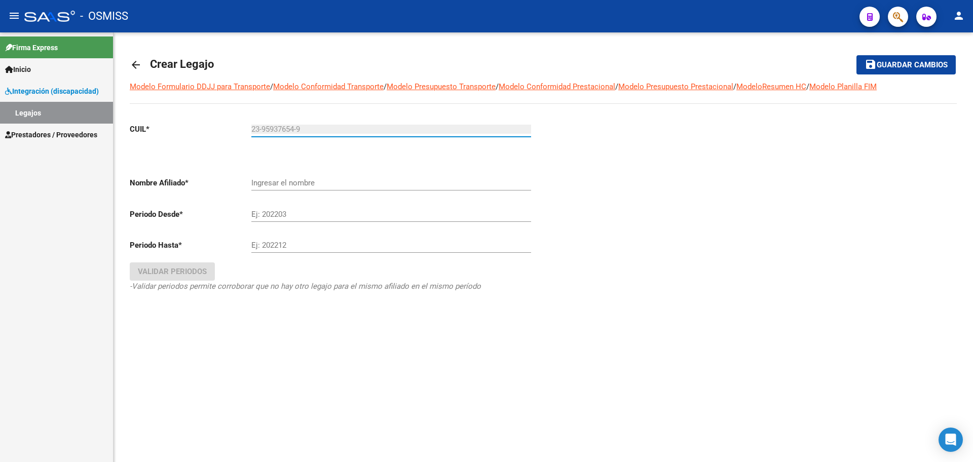
type input "CHUCTAYA TTUPA [PERSON_NAME]"
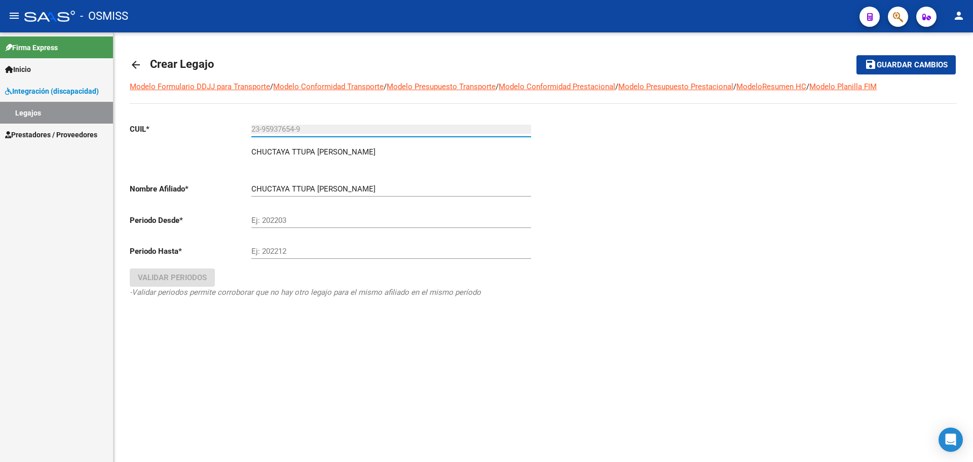
type input "23-95937654-9"
click at [134, 65] on mat-icon "arrow_back" at bounding box center [136, 65] width 12 height 12
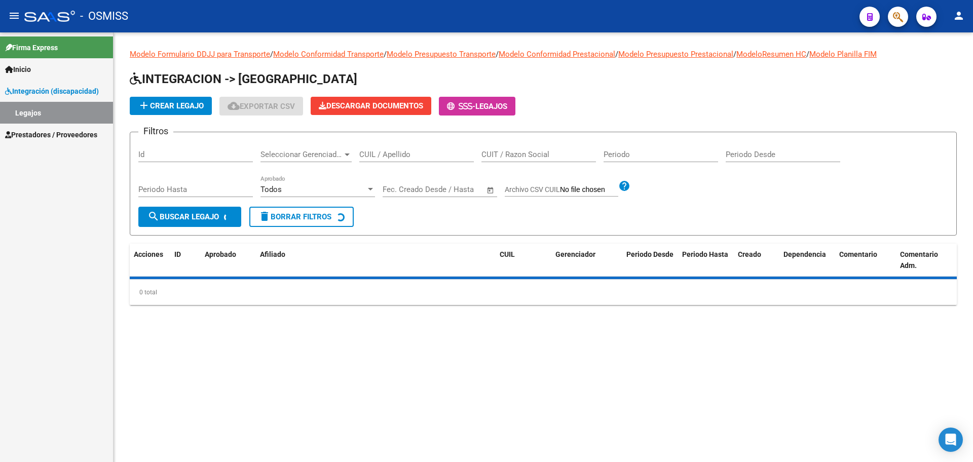
click at [169, 108] on span "add Crear Legajo" at bounding box center [171, 105] width 66 height 9
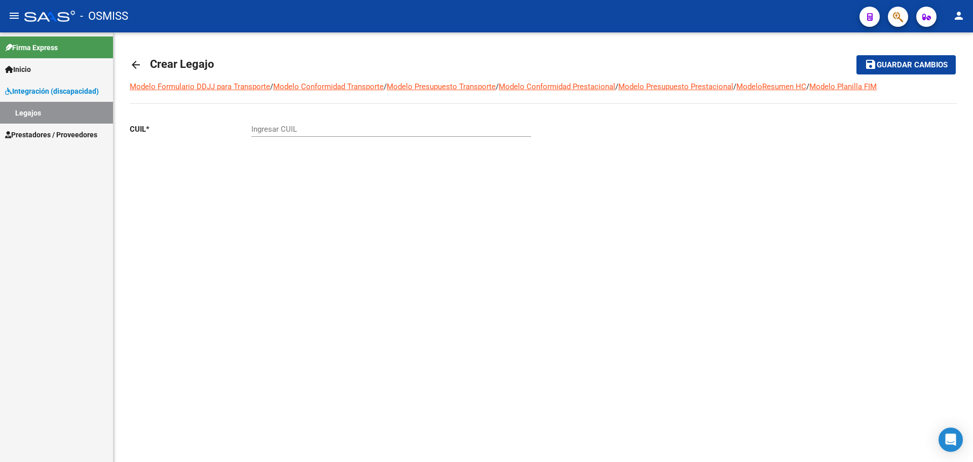
click at [276, 125] on input "Ingresar CUIL" at bounding box center [391, 129] width 280 height 9
paste input "-55737086"
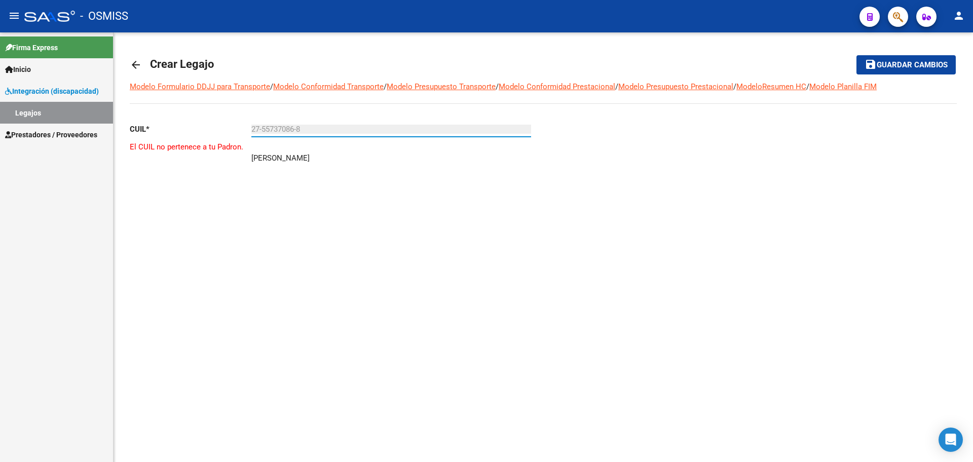
type input "27-55737086-8"
click at [141, 63] on mat-icon "arrow_back" at bounding box center [136, 65] width 12 height 12
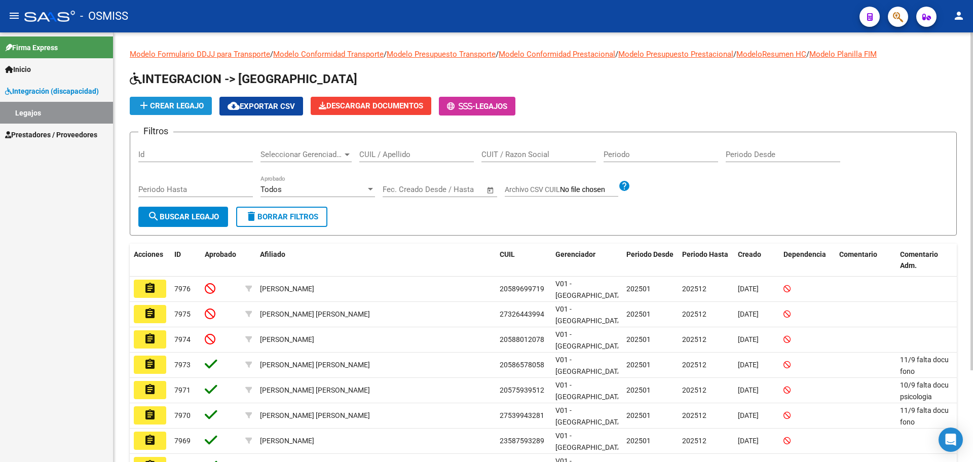
click at [183, 106] on span "add Crear Legajo" at bounding box center [171, 105] width 66 height 9
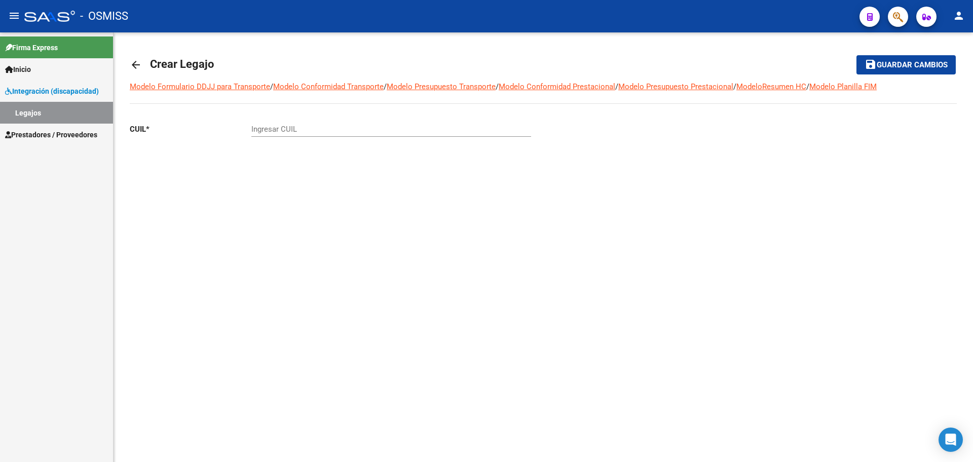
click at [287, 131] on input "Ingresar CUIL" at bounding box center [391, 129] width 280 height 9
paste input "-30983464"
type input "20-30983464-0"
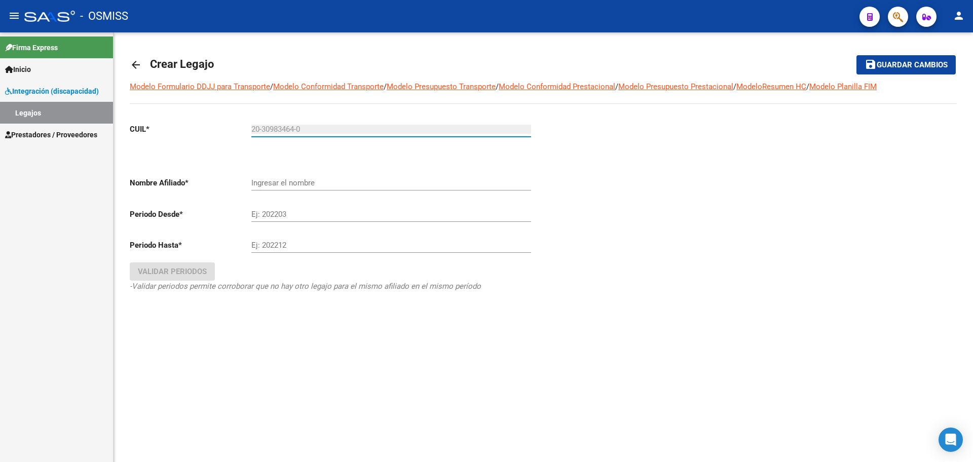
type input "[PERSON_NAME]"
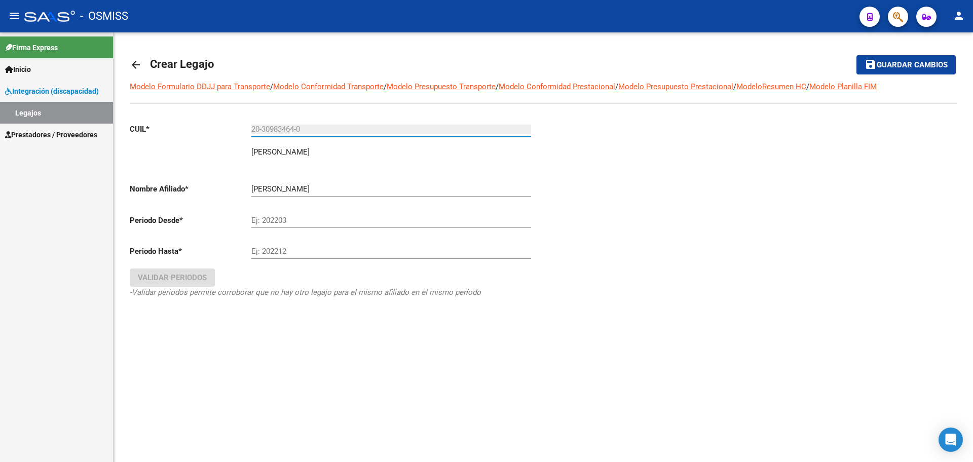
type input "20-30983464-0"
click at [136, 63] on mat-icon "arrow_back" at bounding box center [136, 65] width 12 height 12
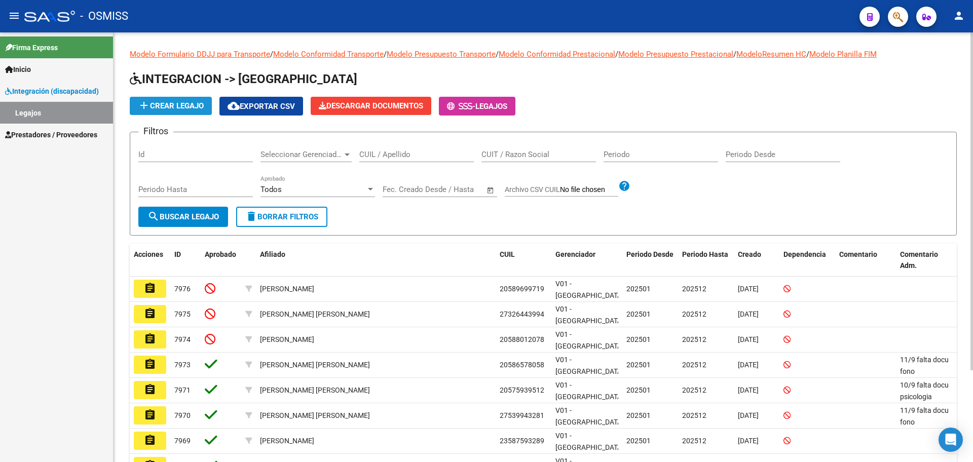
click at [168, 108] on span "add Crear Legajo" at bounding box center [171, 105] width 66 height 9
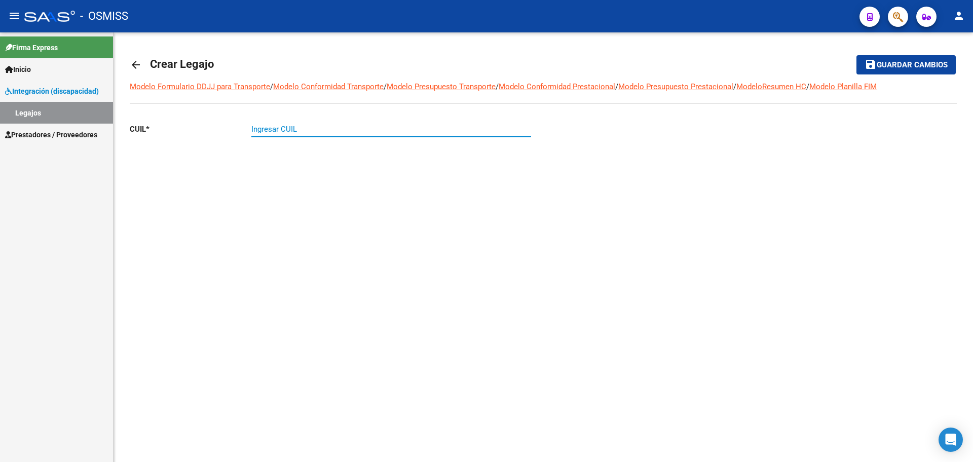
click at [289, 125] on input "Ingresar CUIL" at bounding box center [391, 129] width 280 height 9
paste input "-56336456"
type input "20-56336456-5"
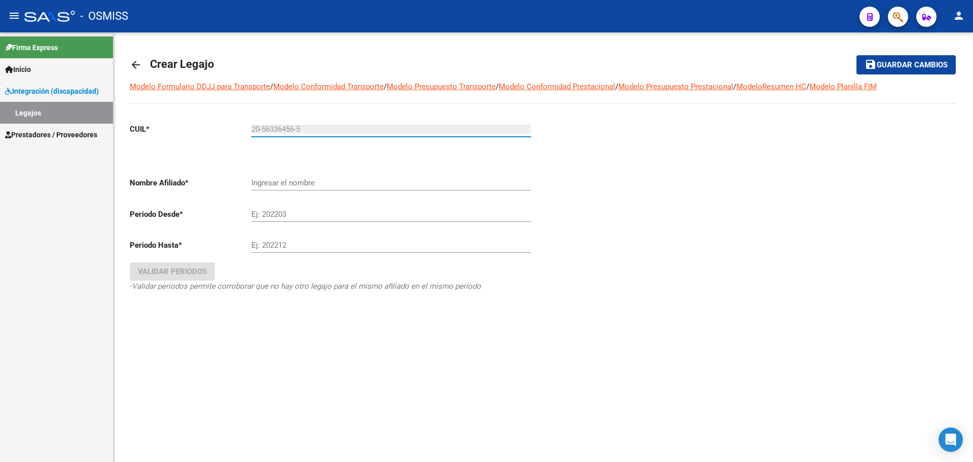
type input "[PERSON_NAME] [PERSON_NAME]"
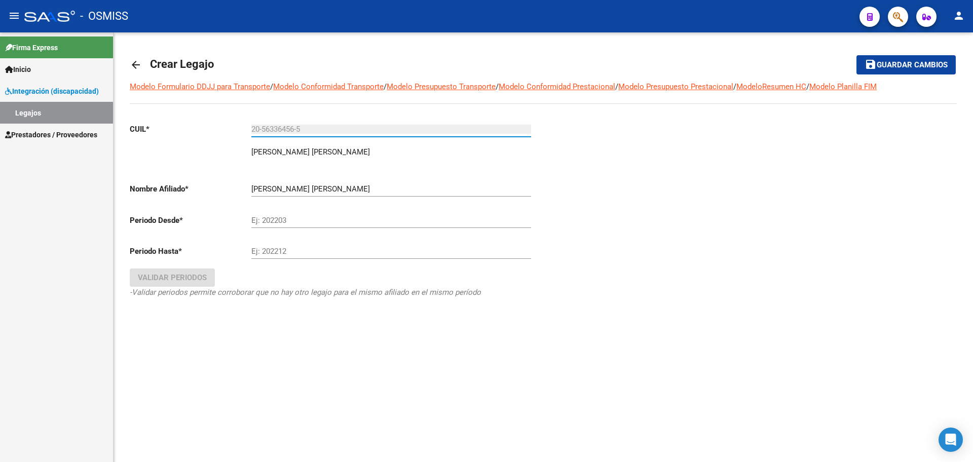
type input "20-56336456-5"
click at [143, 62] on link "arrow_back" at bounding box center [140, 65] width 20 height 24
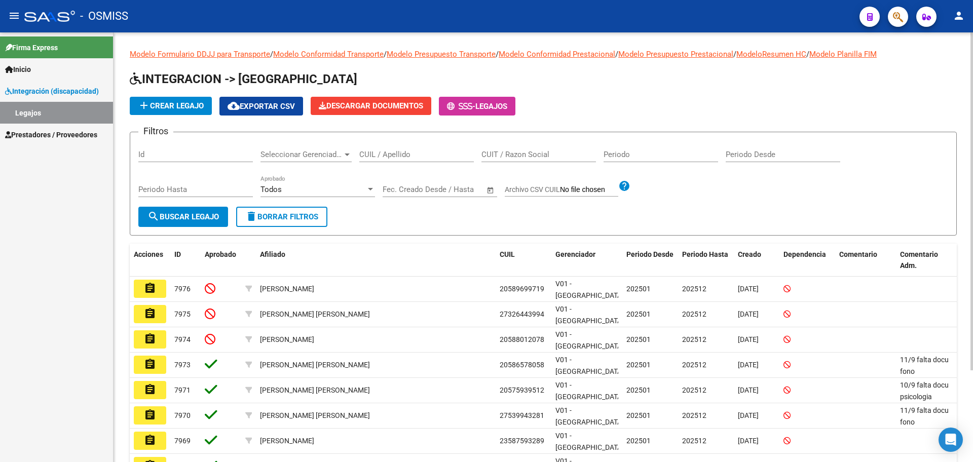
click at [184, 101] on span "add Crear Legajo" at bounding box center [171, 105] width 66 height 9
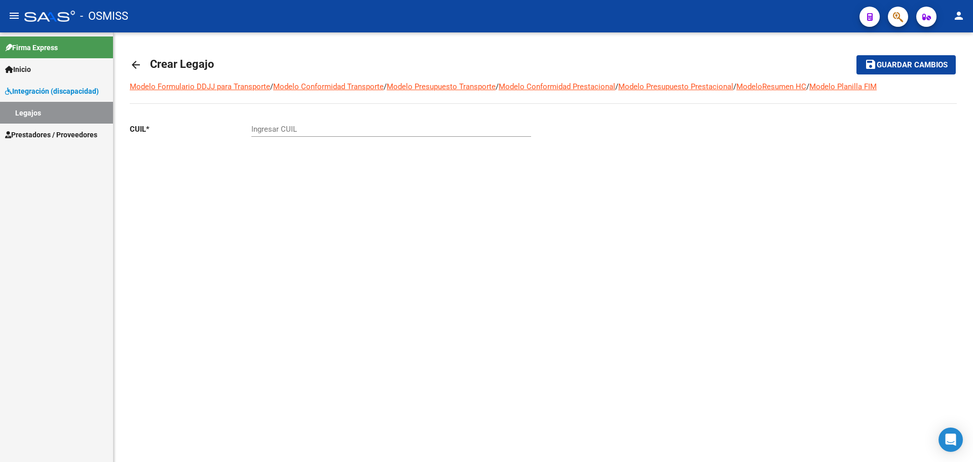
click at [262, 134] on div "Ingresar CUIL" at bounding box center [391, 126] width 280 height 22
paste input "-57977750"
type input "20-57977750-9"
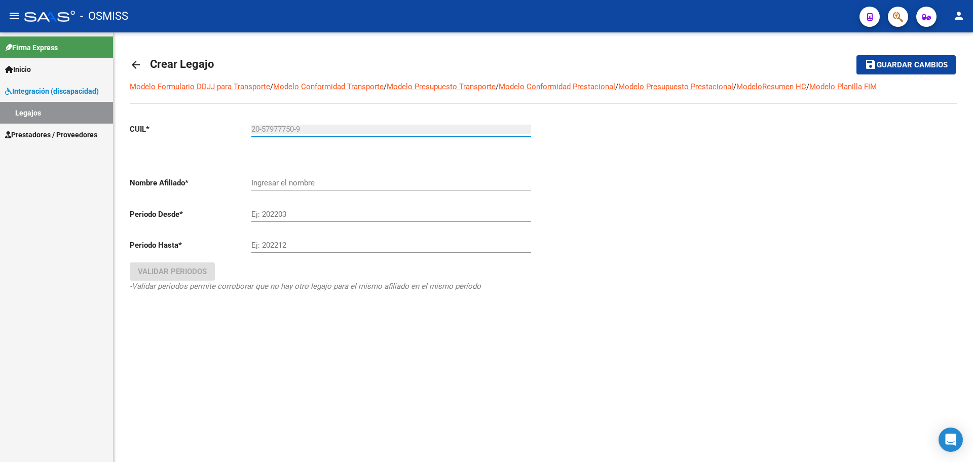
type input "[PERSON_NAME] [PERSON_NAME]"
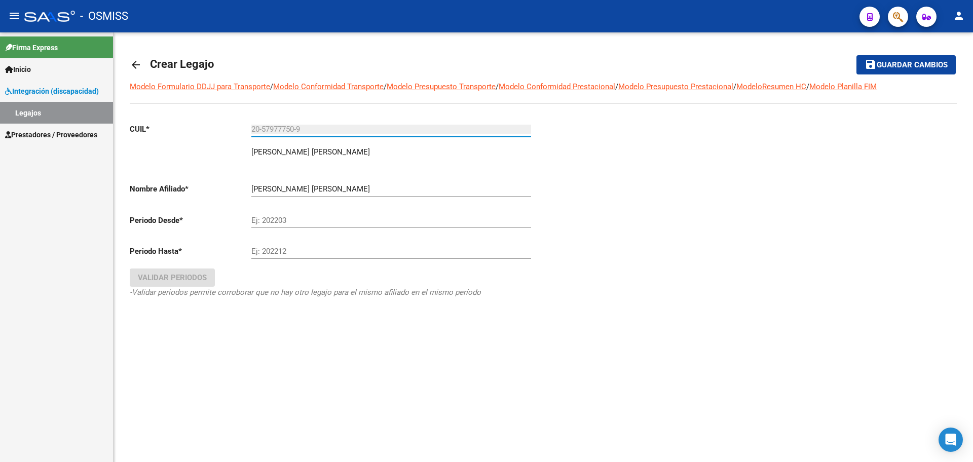
type input "20-57977750-9"
click at [127, 65] on div "arrow_back Crear Legajo save Guardar cambios Modelo Formulario DDJJ para Transp…" at bounding box center [544, 195] width 860 height 327
click at [137, 65] on mat-icon "arrow_back" at bounding box center [136, 65] width 12 height 12
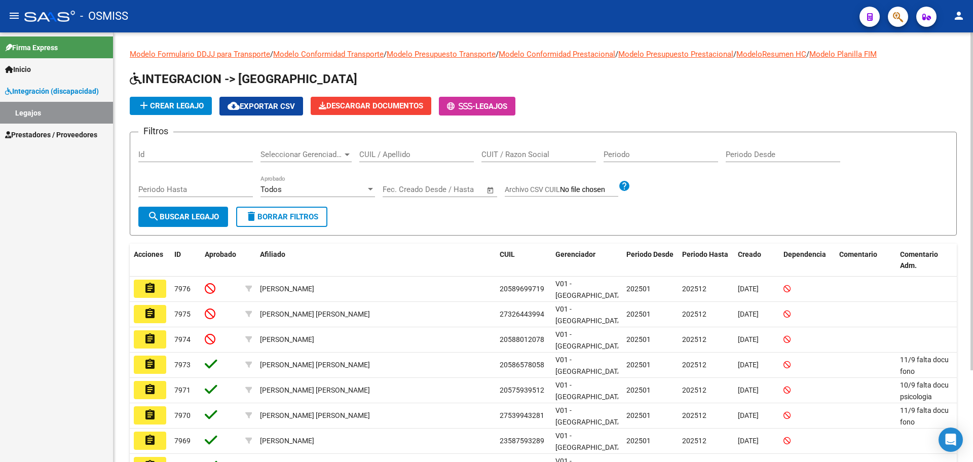
click at [178, 103] on span "add Crear Legajo" at bounding box center [171, 105] width 66 height 9
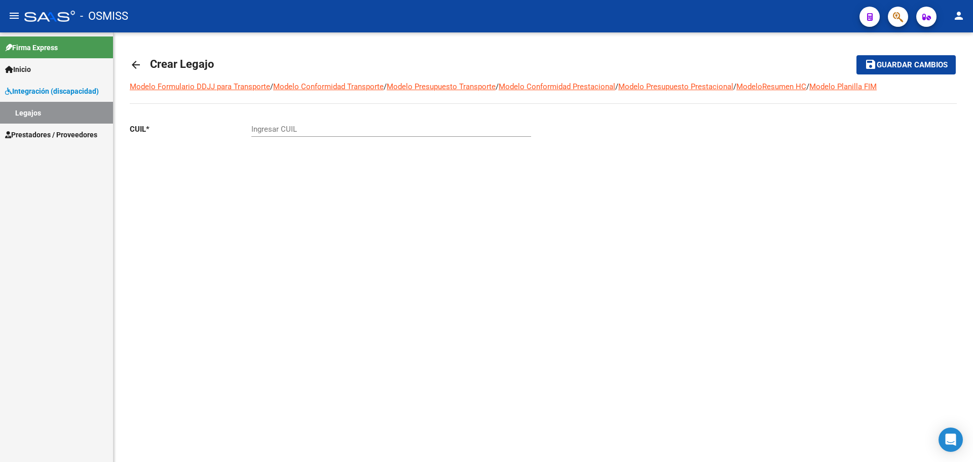
click at [274, 127] on input "Ingresar CUIL" at bounding box center [391, 129] width 280 height 9
paste input "-54817841"
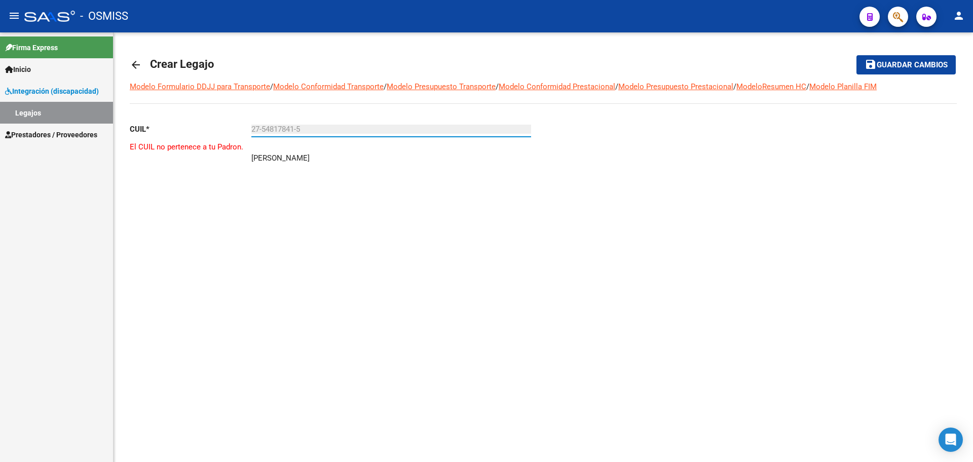
type input "27-54817841-5"
click at [133, 64] on mat-icon "arrow_back" at bounding box center [136, 65] width 12 height 12
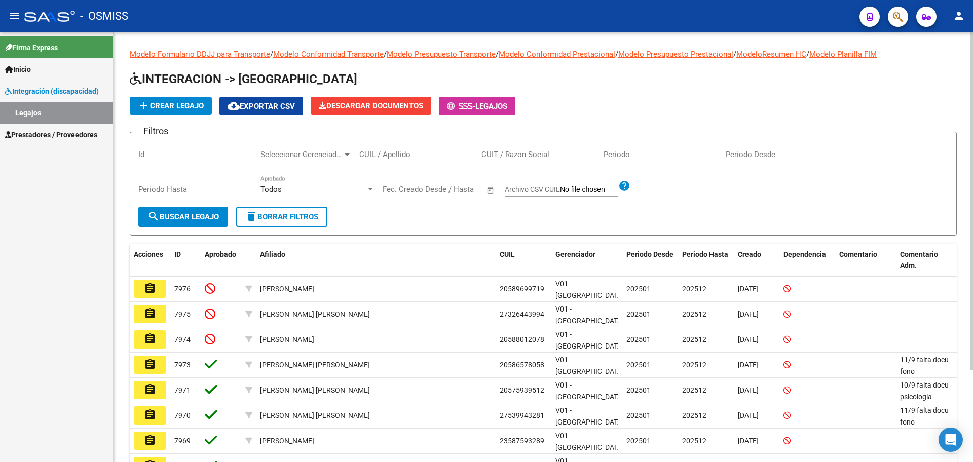
click at [172, 112] on button "add Crear Legajo" at bounding box center [171, 106] width 82 height 18
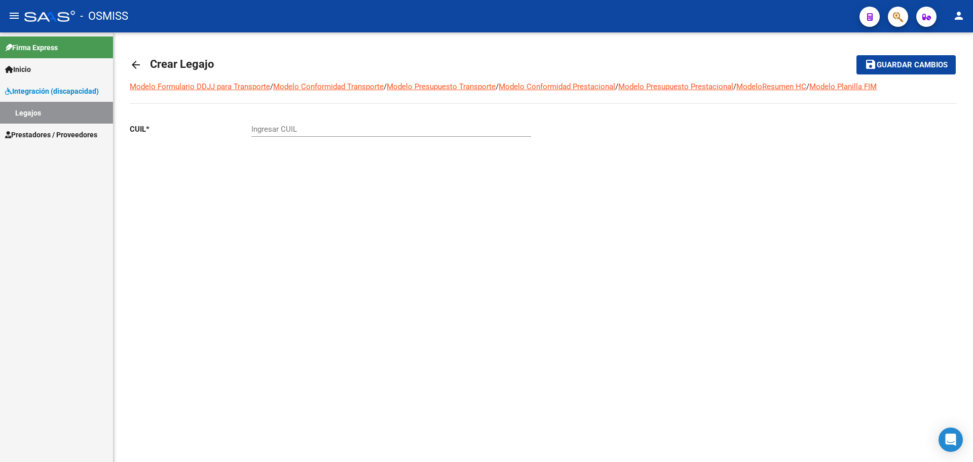
click at [269, 131] on input "Ingresar CUIL" at bounding box center [391, 129] width 280 height 9
paste input "-35215669"
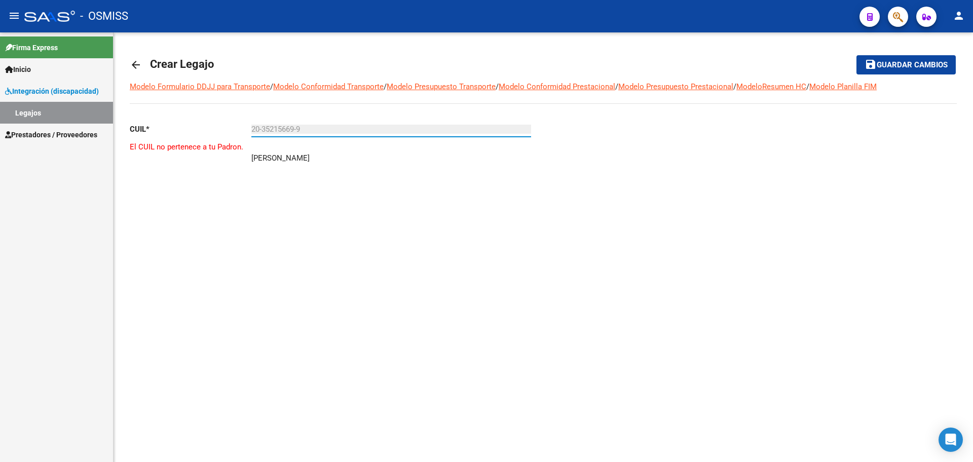
type input "20-35215669-9"
